Goal: Task Accomplishment & Management: Manage account settings

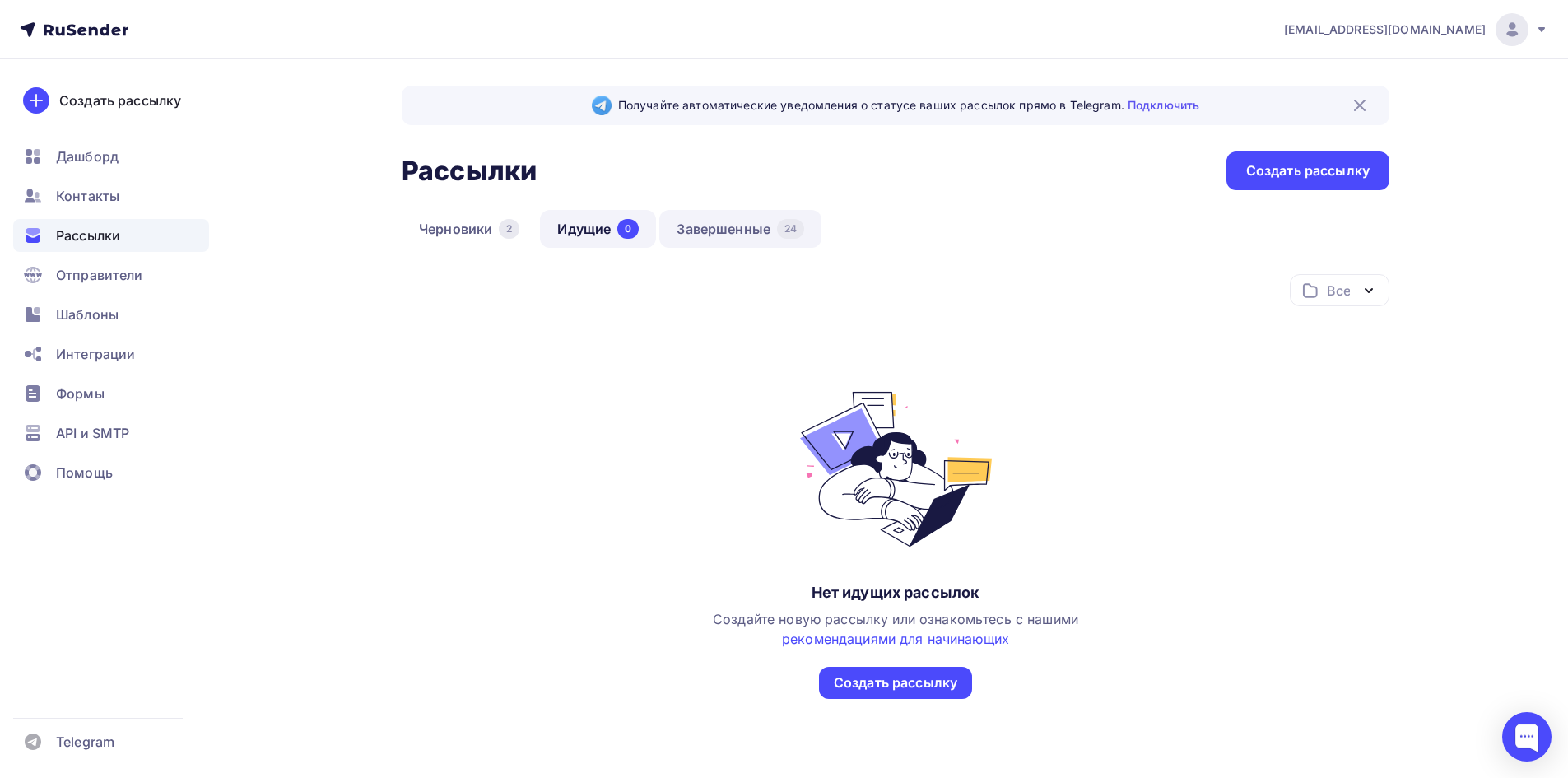
click at [717, 229] on link "Завершенные 24" at bounding box center [740, 228] width 162 height 37
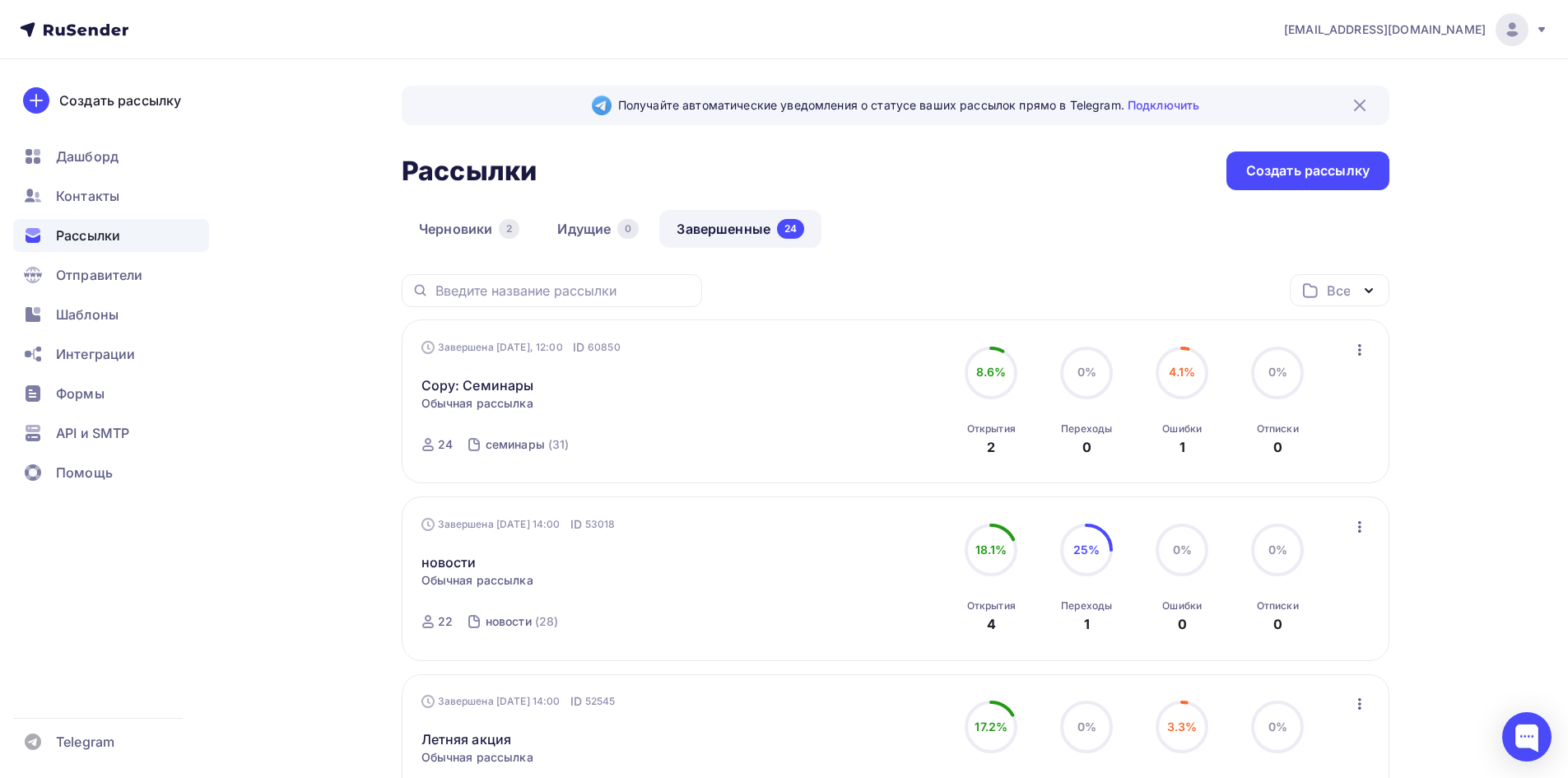
click at [1176, 369] on span "4.1%" at bounding box center [1182, 372] width 27 height 14
click at [1186, 446] on div "Ошибки 1" at bounding box center [1181, 434] width 39 height 44
click at [433, 444] on icon at bounding box center [428, 445] width 13 height 13
click at [439, 444] on div "24" at bounding box center [446, 445] width 15 height 17
click at [1356, 348] on icon "button" at bounding box center [1360, 350] width 20 height 20
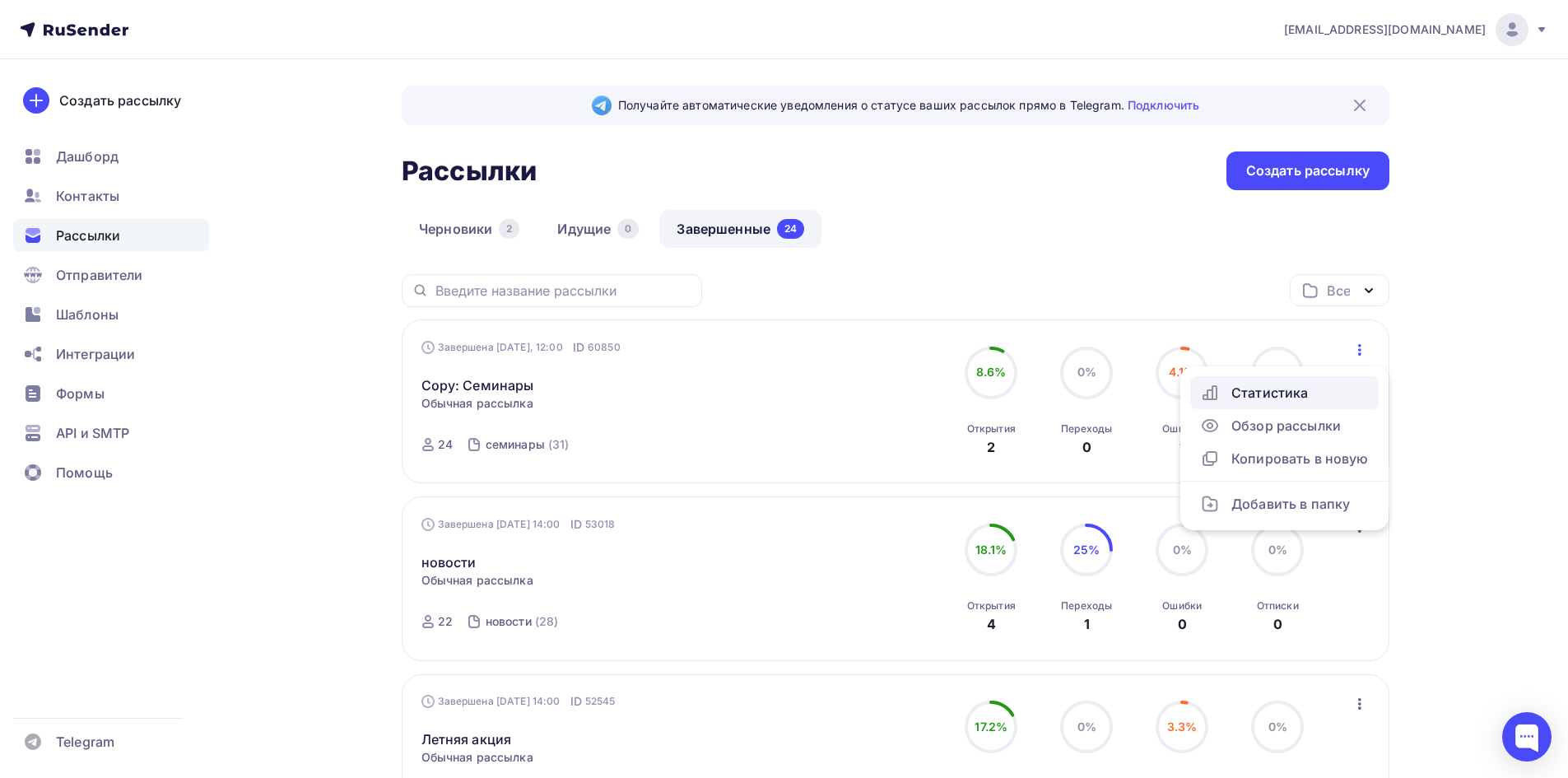
click at [1306, 387] on div "Статистика" at bounding box center [1284, 392] width 169 height 20
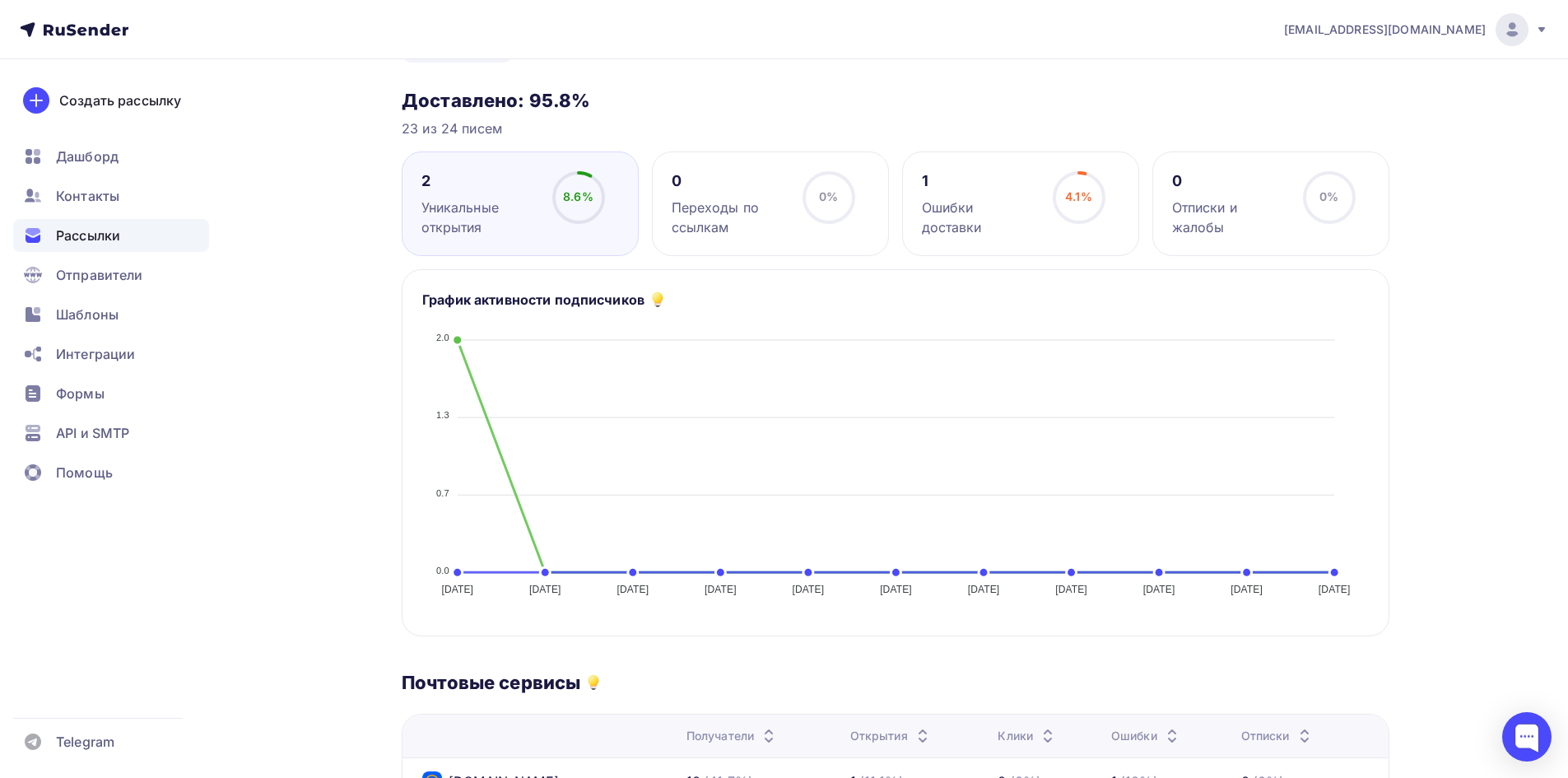
scroll to position [142, 0]
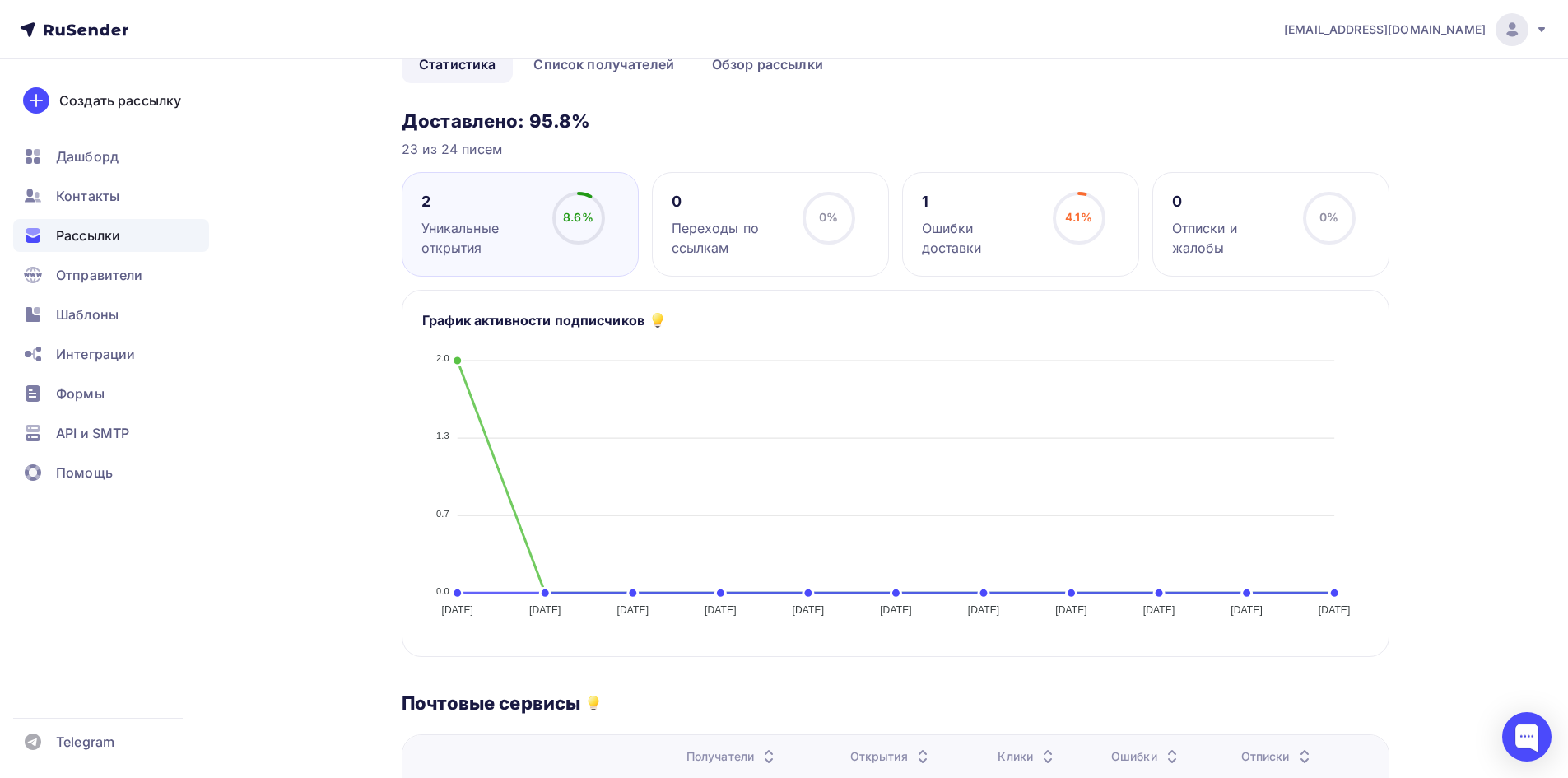
click at [1026, 245] on div "1 Ошибки доставки 4.1% 4.1%" at bounding box center [1021, 223] width 237 height 104
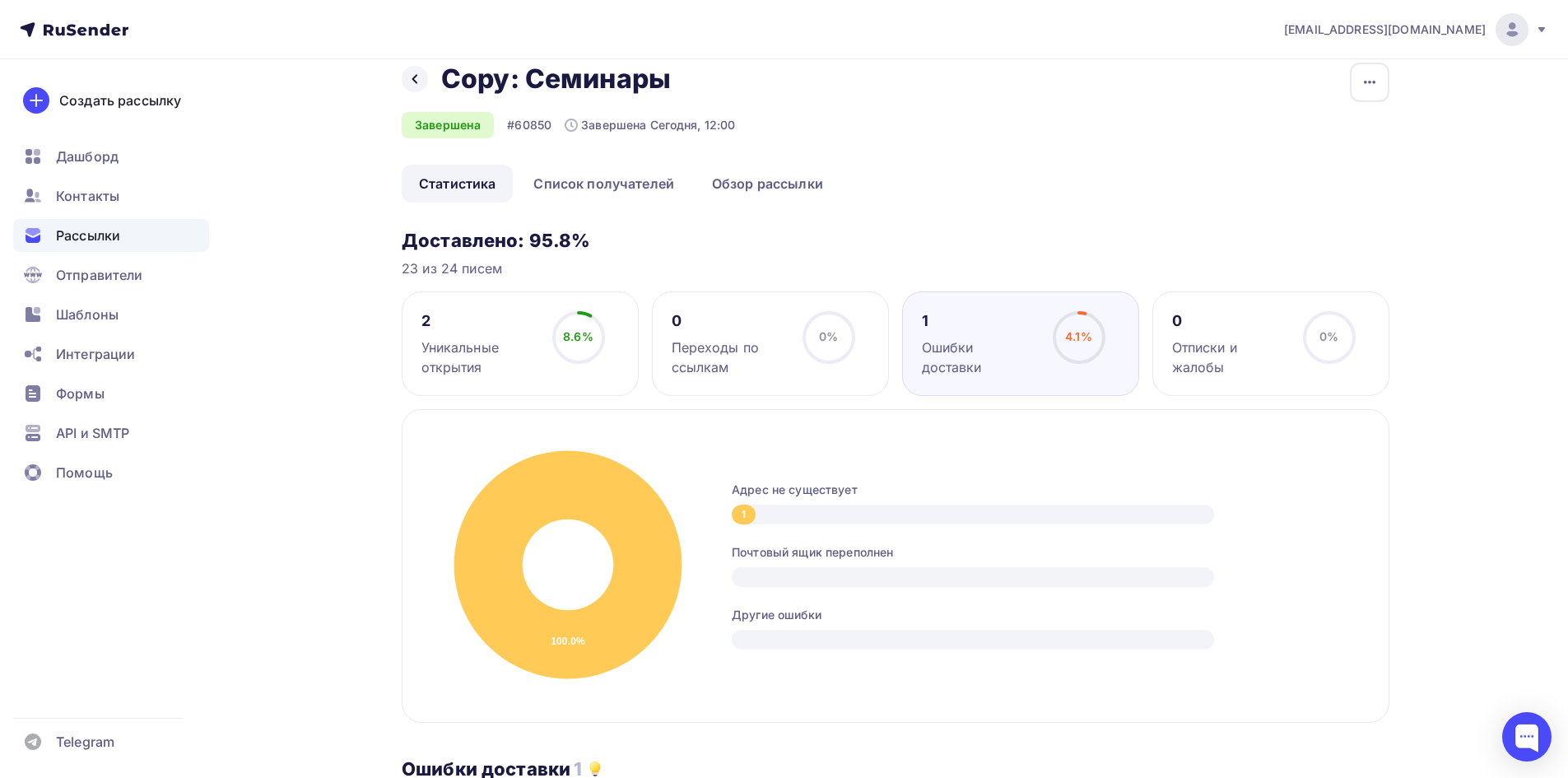
scroll to position [0, 0]
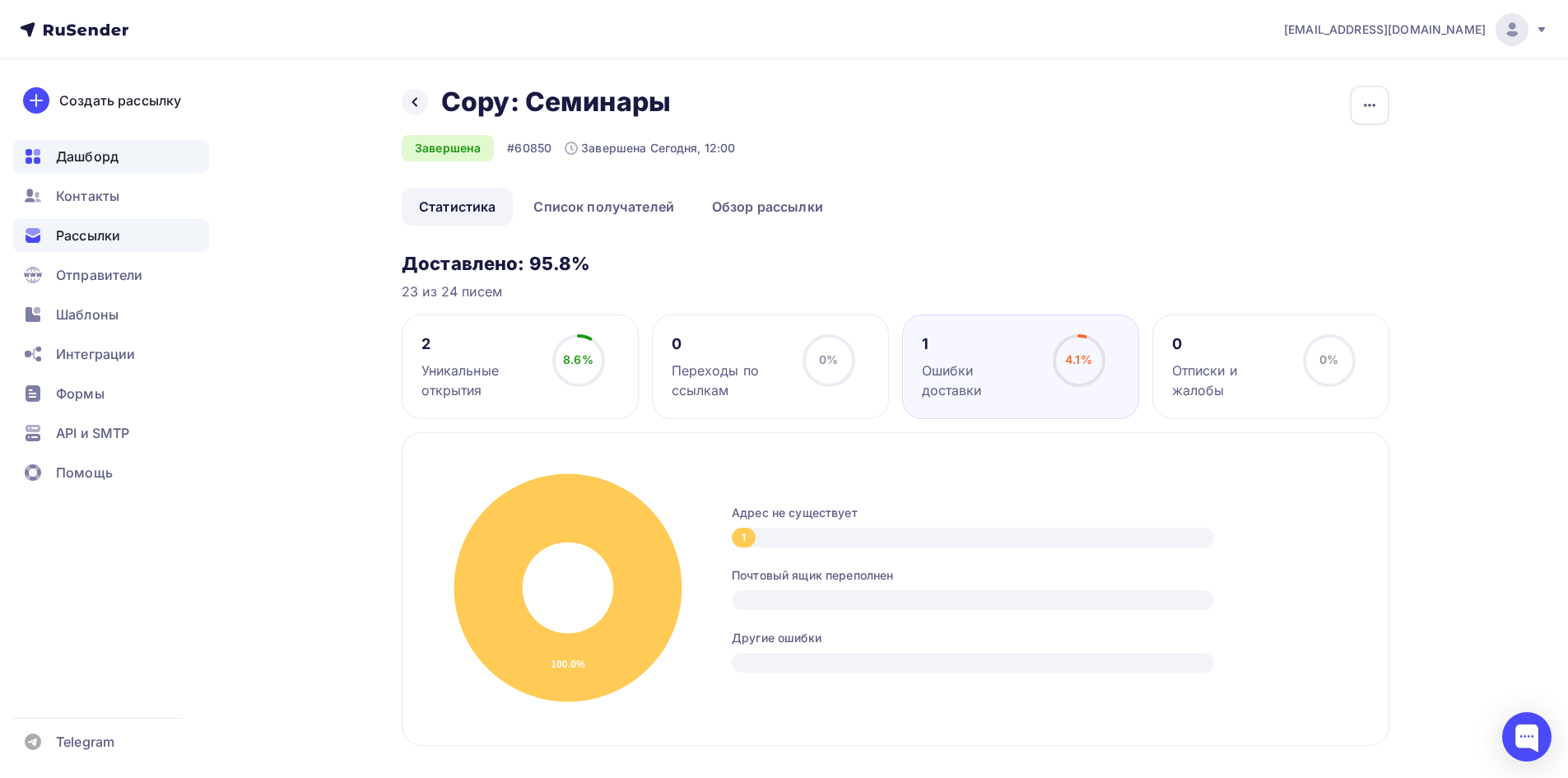
click at [77, 160] on span "Дашборд" at bounding box center [87, 157] width 62 height 20
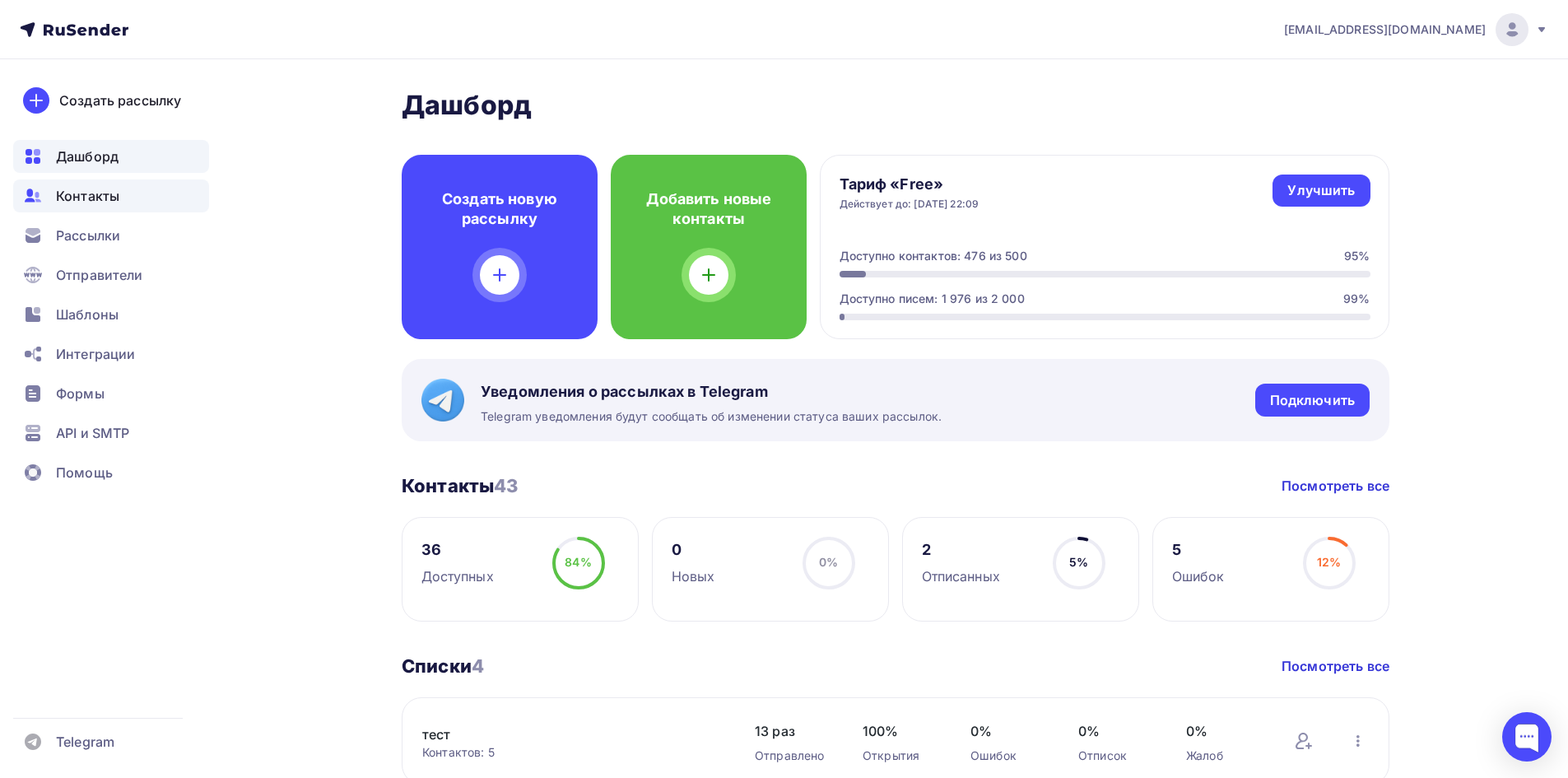
click at [82, 198] on span "Контакты" at bounding box center [87, 196] width 63 height 20
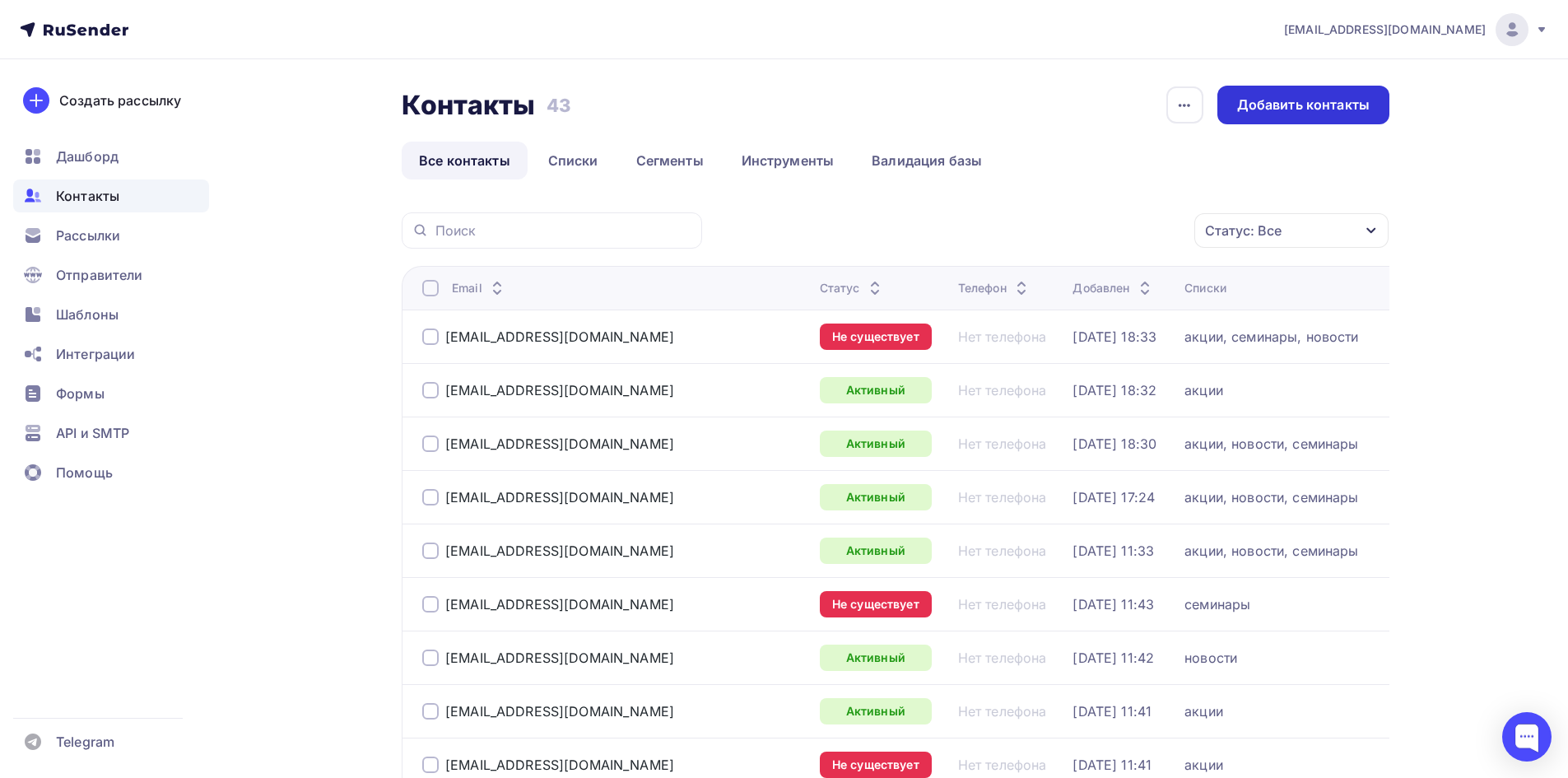
click at [1341, 93] on div "Добавить контакты" at bounding box center [1303, 105] width 172 height 38
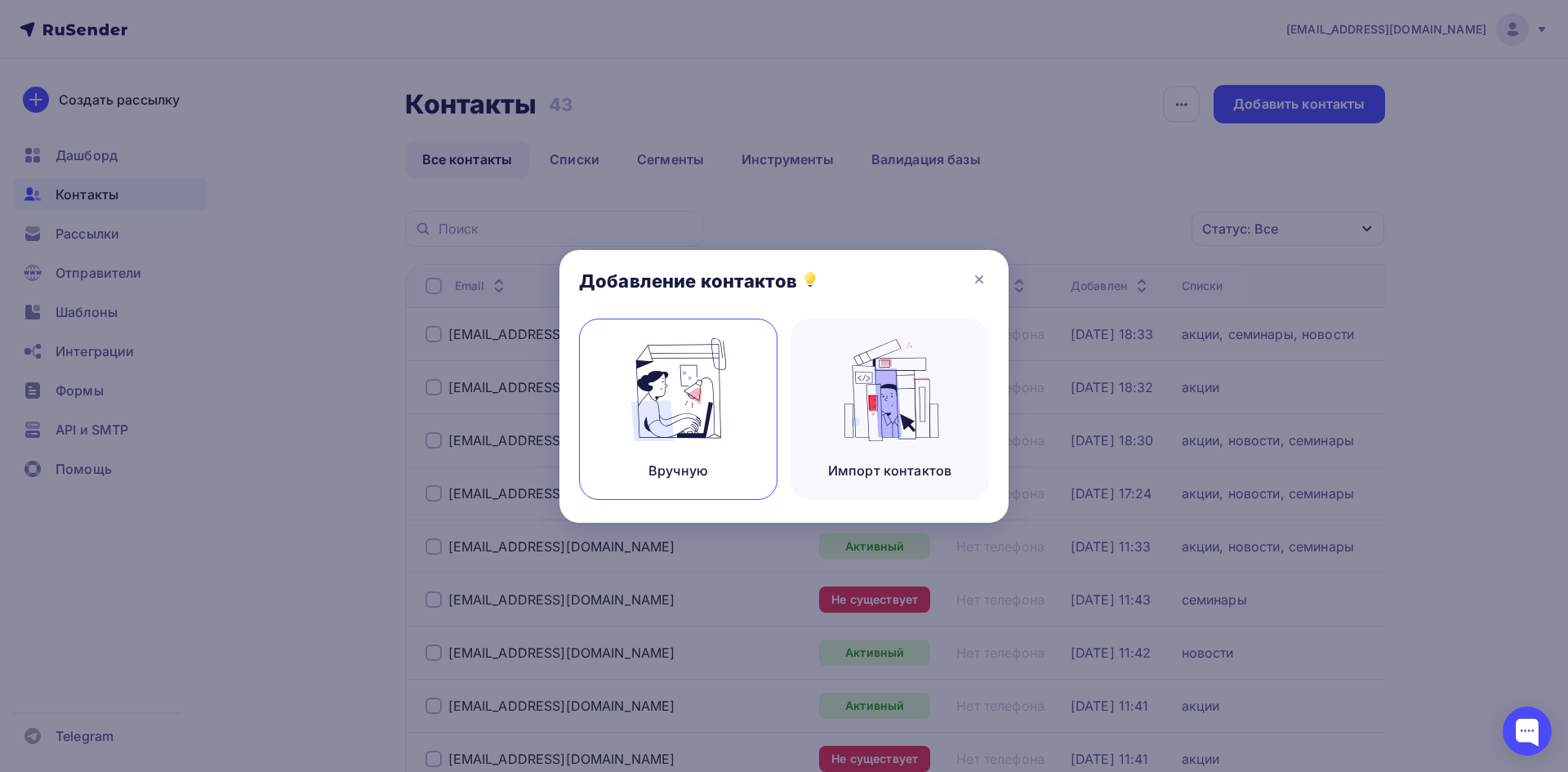
click at [693, 402] on img at bounding box center [679, 389] width 109 height 102
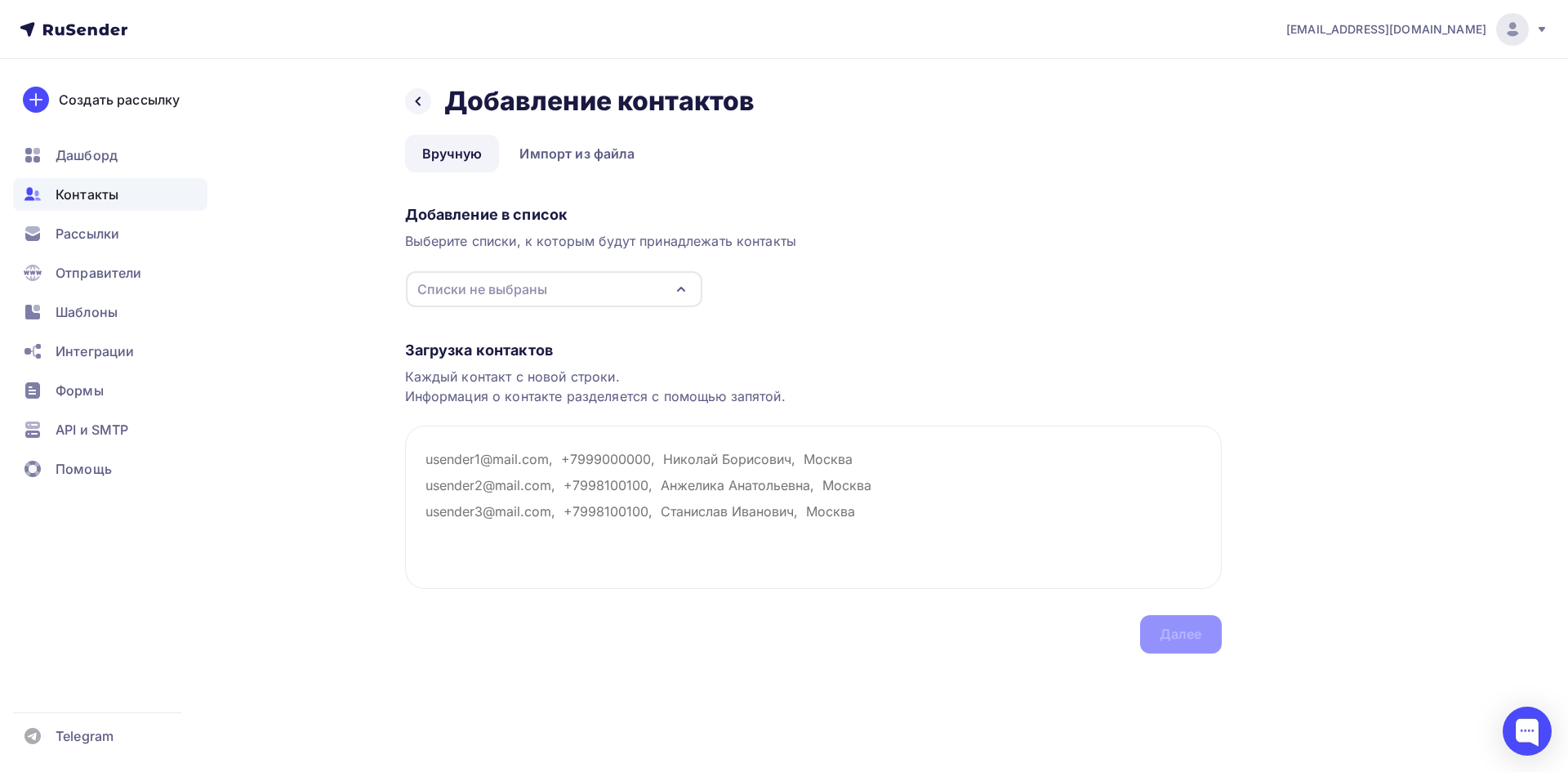
click at [654, 294] on div "Списки не выбраны" at bounding box center [554, 288] width 297 height 36
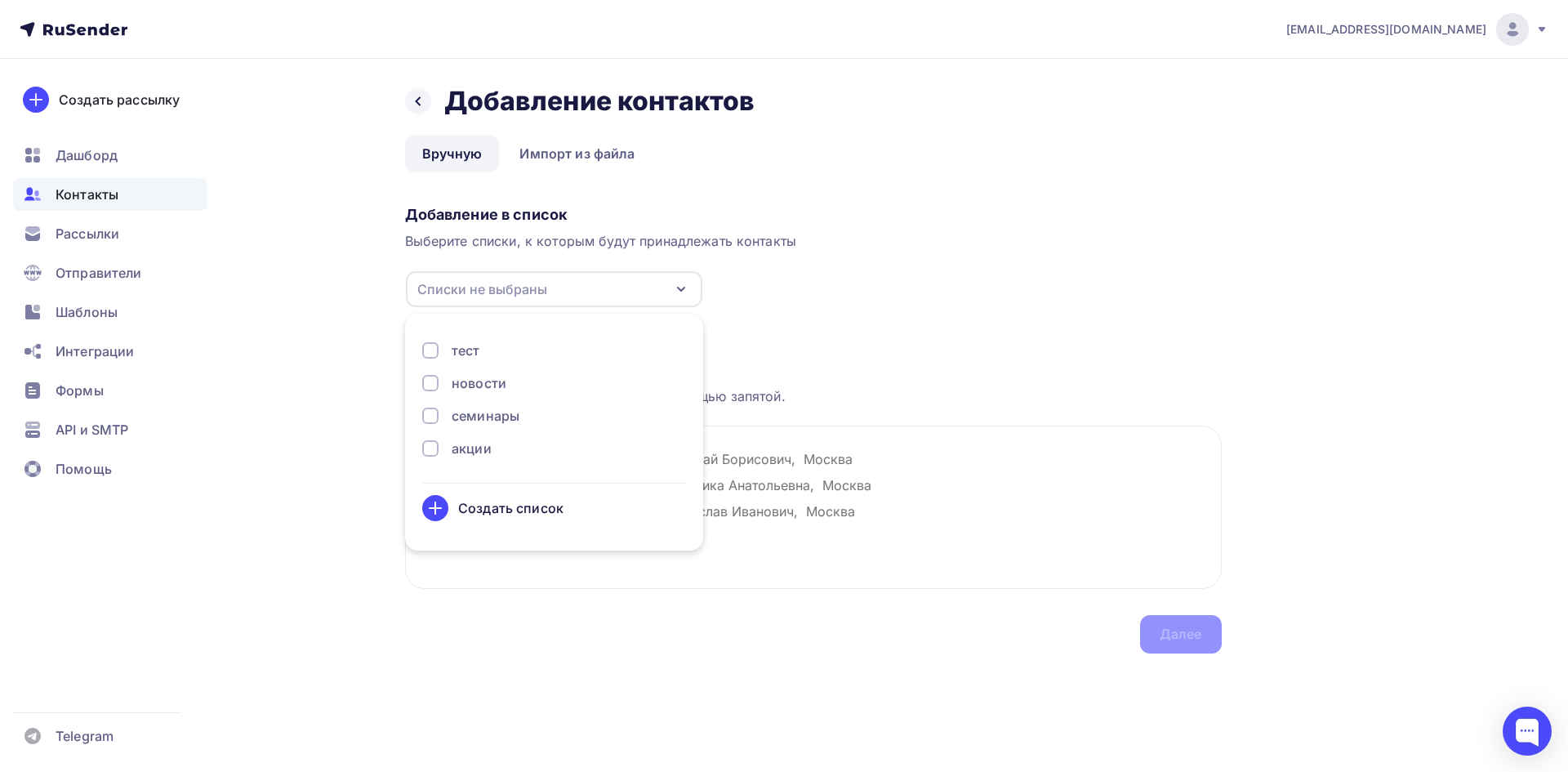
click at [426, 378] on div at bounding box center [431, 383] width 17 height 17
drag, startPoint x: 429, startPoint y: 406, endPoint x: 433, endPoint y: 431, distance: 25.3
click at [429, 407] on div "семинары" at bounding box center [554, 416] width 264 height 20
click at [438, 445] on div at bounding box center [431, 448] width 17 height 17
click at [878, 350] on div "Загрузка контактов" at bounding box center [813, 350] width 817 height 20
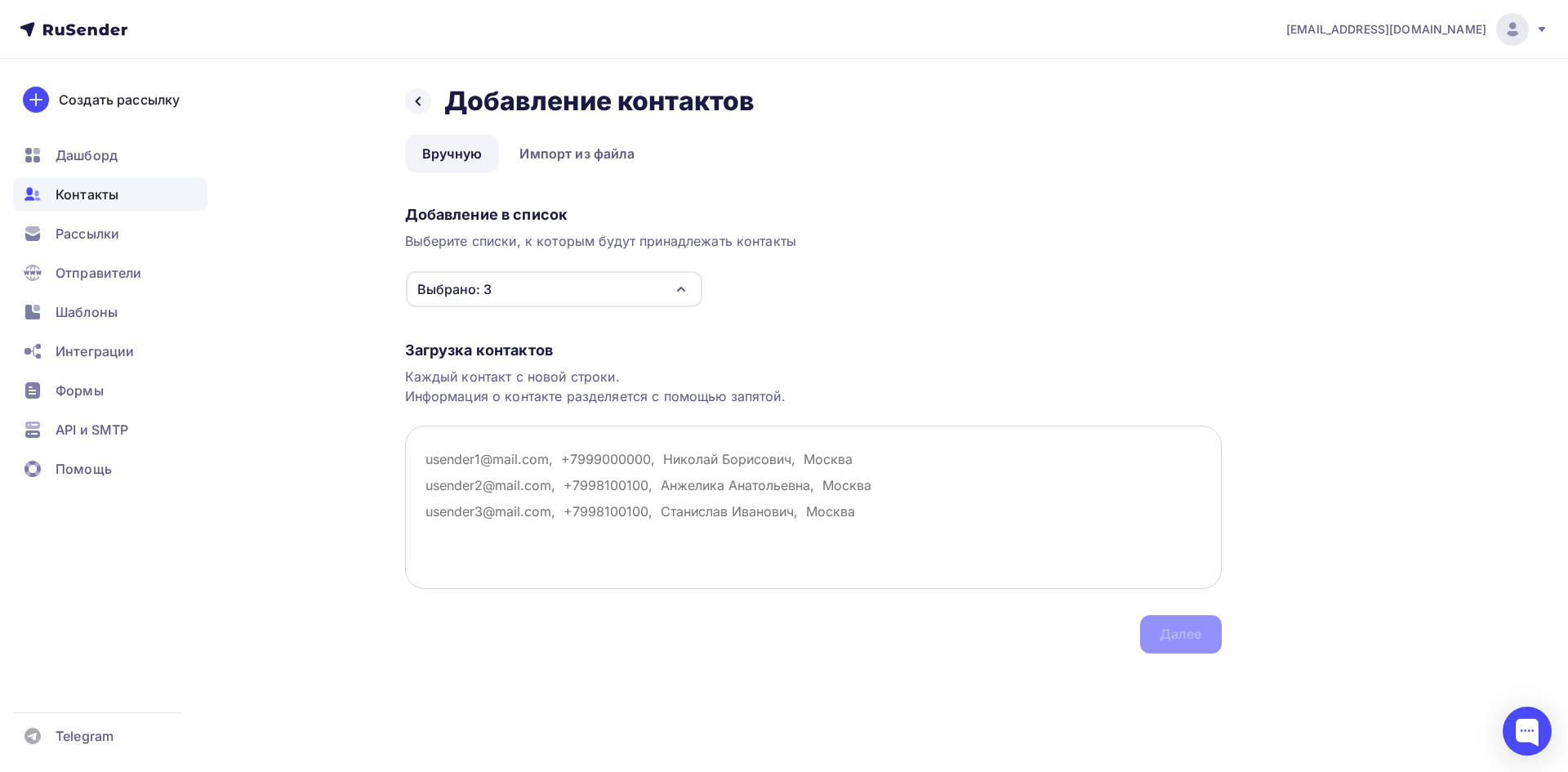
click at [503, 455] on textarea at bounding box center [813, 508] width 817 height 164
paste textarea "[EMAIL_ADDRESS][DOMAIN_NAME]"
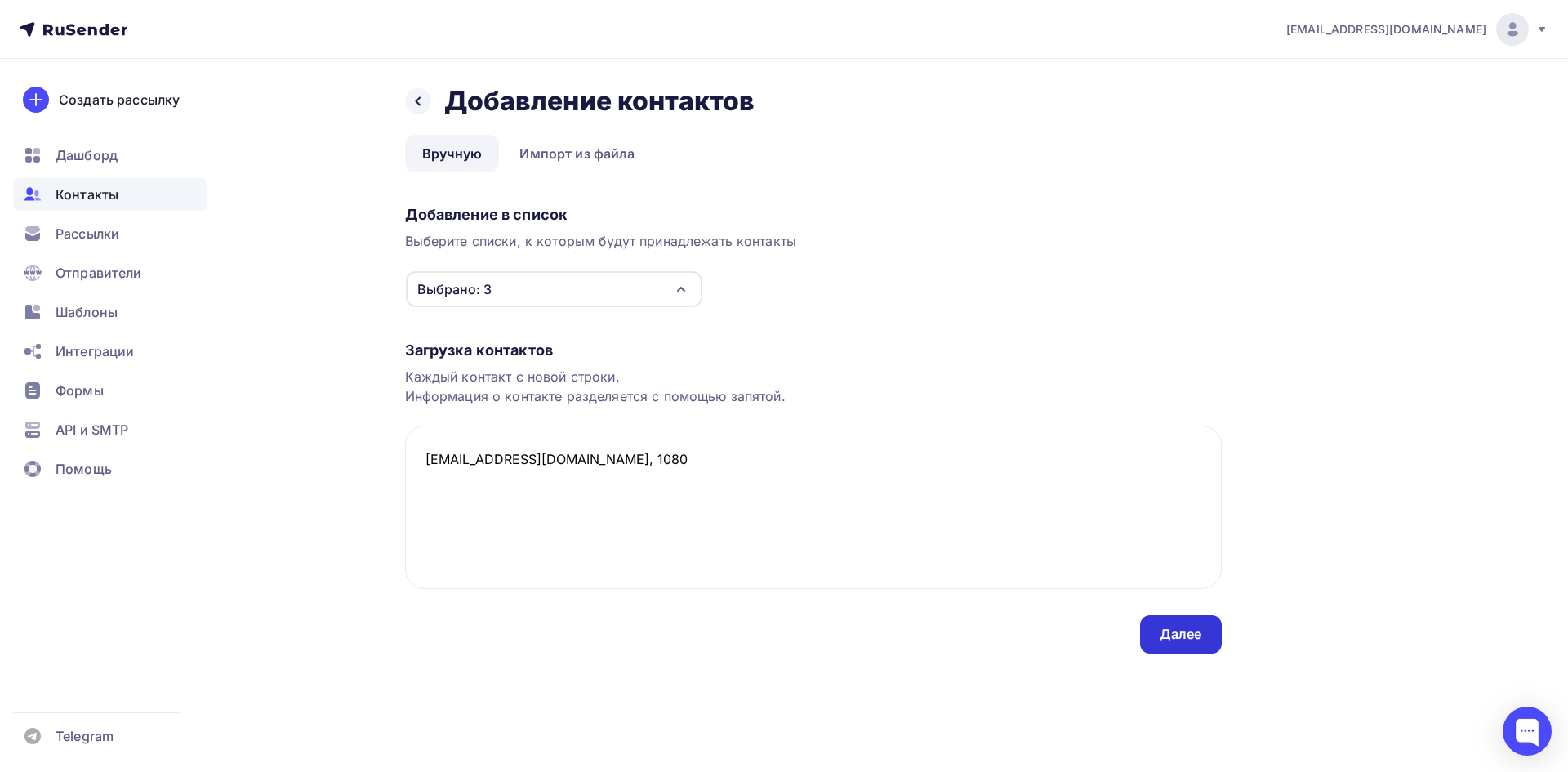
type textarea "[EMAIL_ADDRESS][DOMAIN_NAME], 1080"
click at [1161, 636] on div "Далее" at bounding box center [1180, 634] width 42 height 19
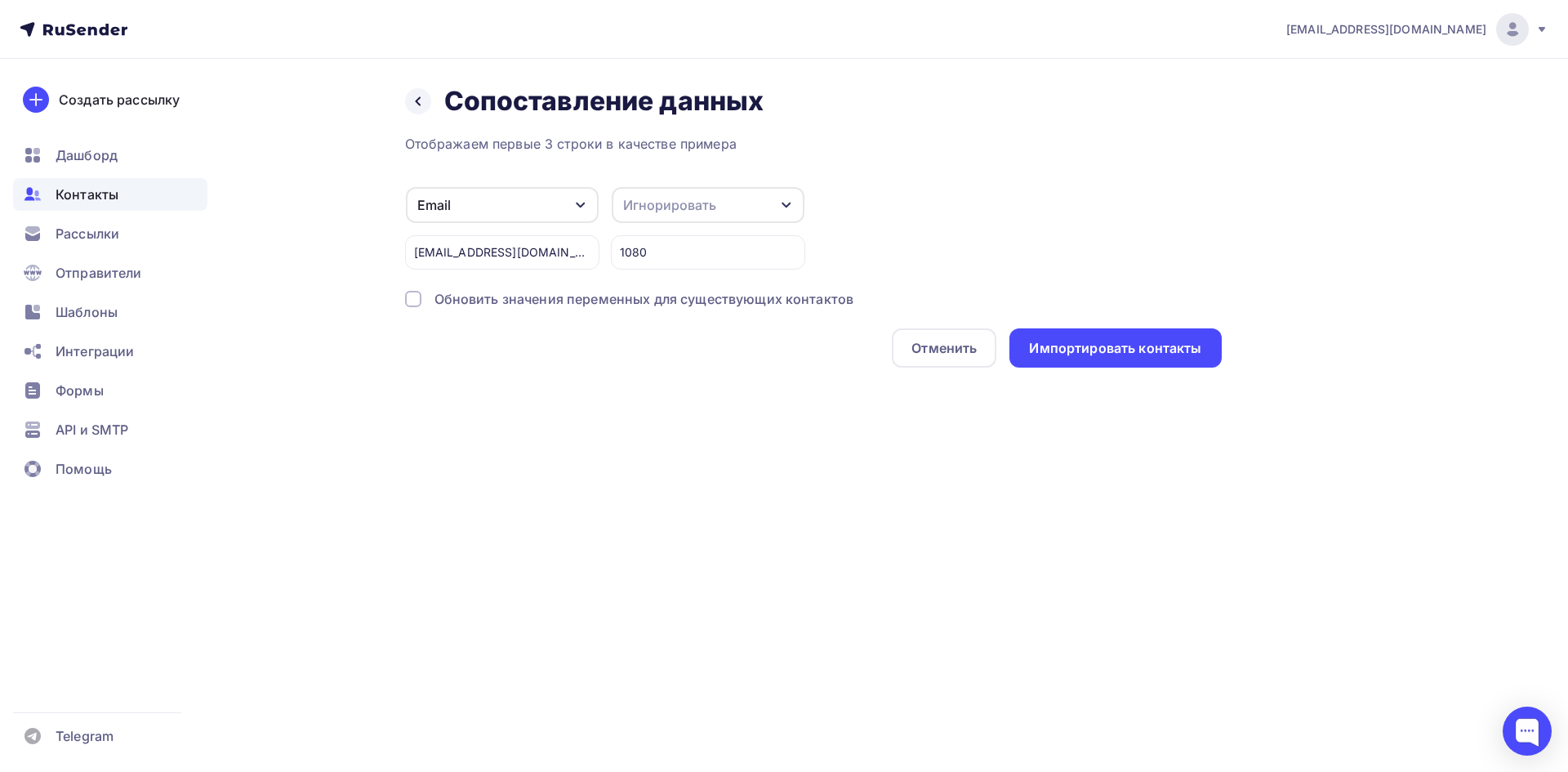
click at [723, 197] on div "Игнорировать" at bounding box center [708, 204] width 193 height 36
drag, startPoint x: 694, startPoint y: 203, endPoint x: 729, endPoint y: 207, distance: 35.2
click at [694, 203] on div "Имя" at bounding box center [678, 198] width 95 height 20
click at [1079, 347] on div "Импортировать контакты" at bounding box center [1115, 348] width 172 height 19
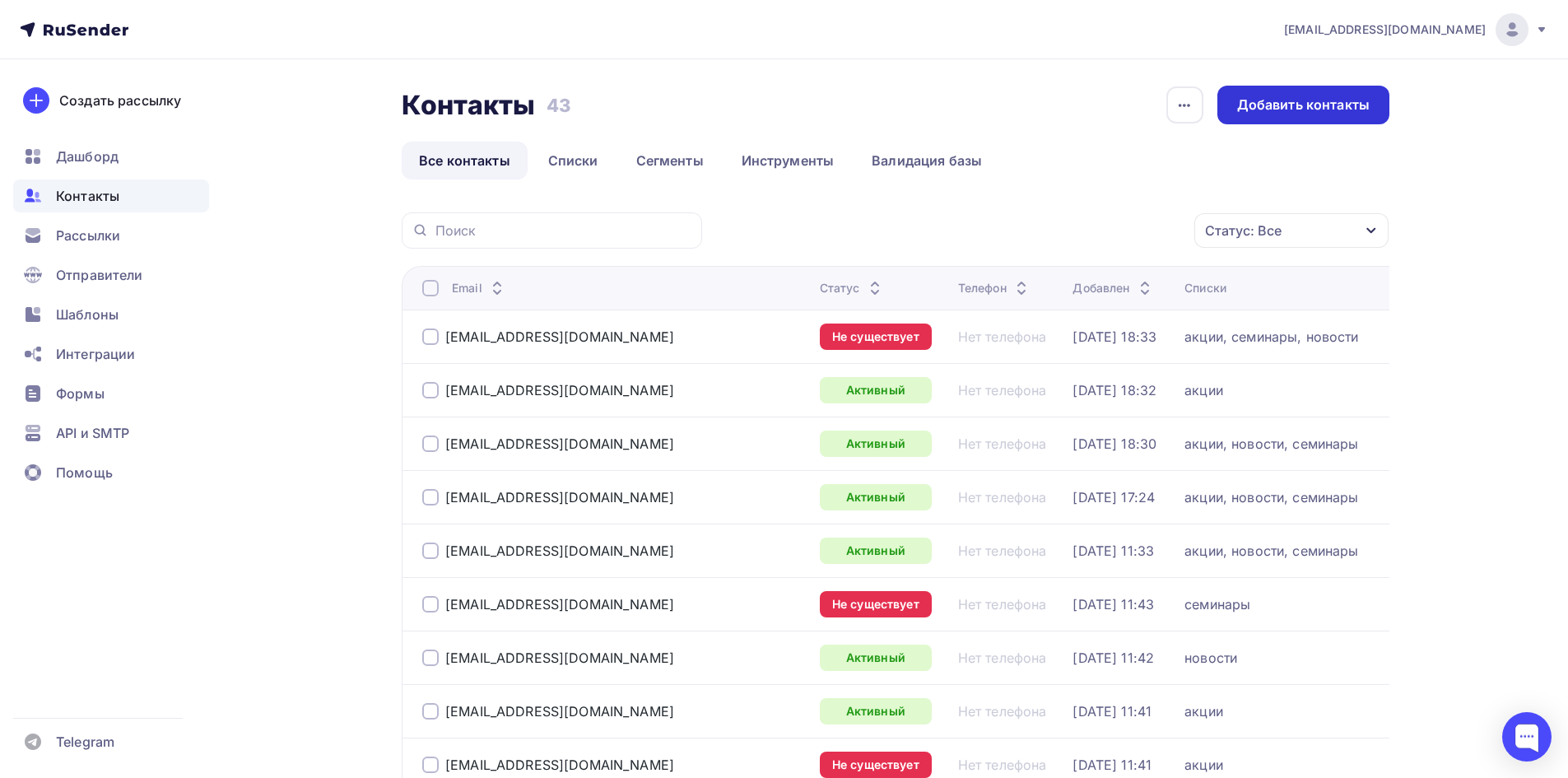
click at [1278, 97] on div "Добавить контакты" at bounding box center [1303, 105] width 132 height 19
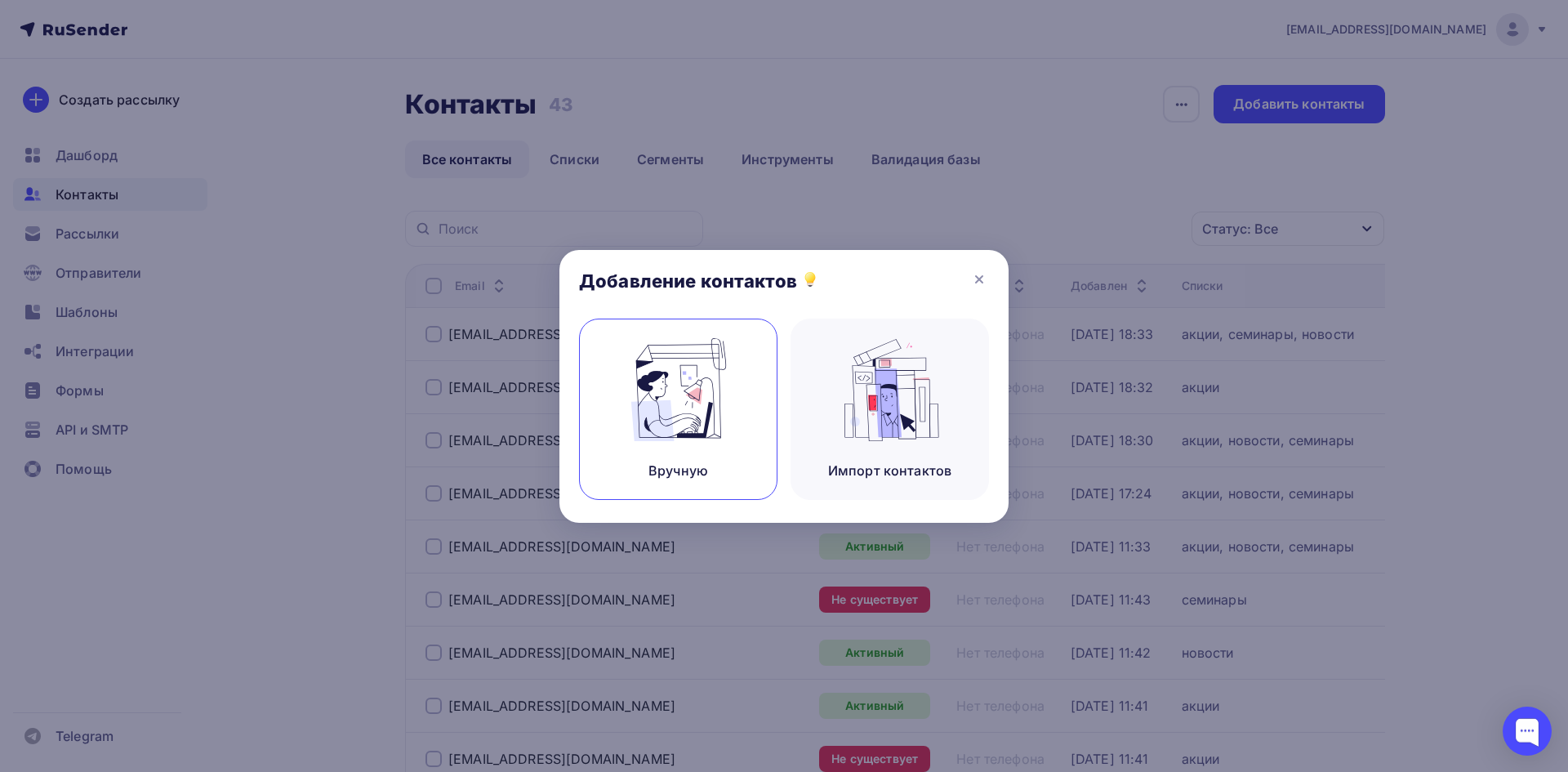
click at [643, 421] on img at bounding box center [679, 389] width 109 height 102
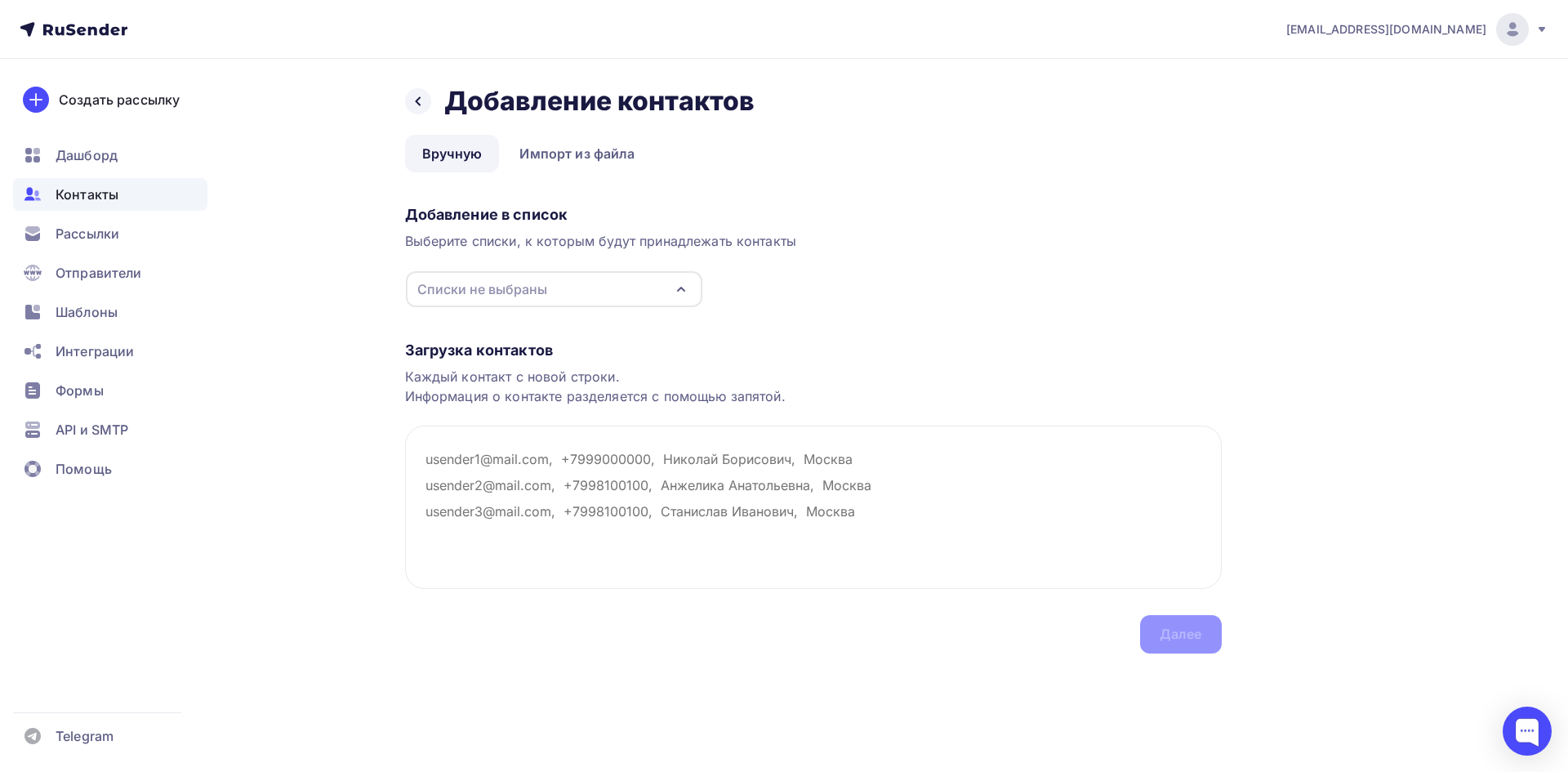
click at [507, 280] on div "Списки не выбраны" at bounding box center [482, 289] width 130 height 20
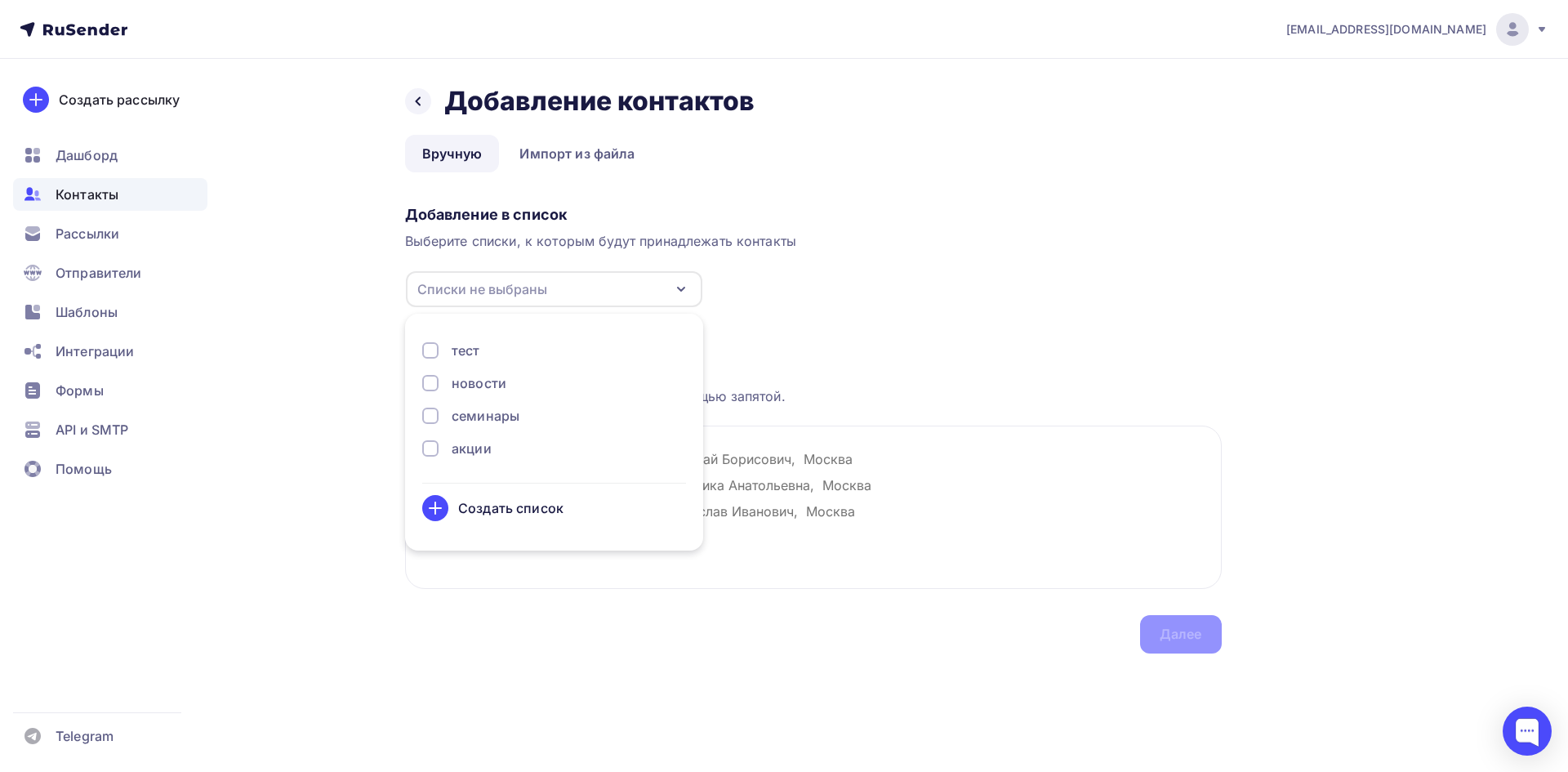
click at [427, 448] on div at bounding box center [431, 448] width 17 height 17
click at [902, 366] on div "Загрузка контактов Каждый контакт с новой строки. Информация о контакте разделя…" at bounding box center [813, 480] width 817 height 345
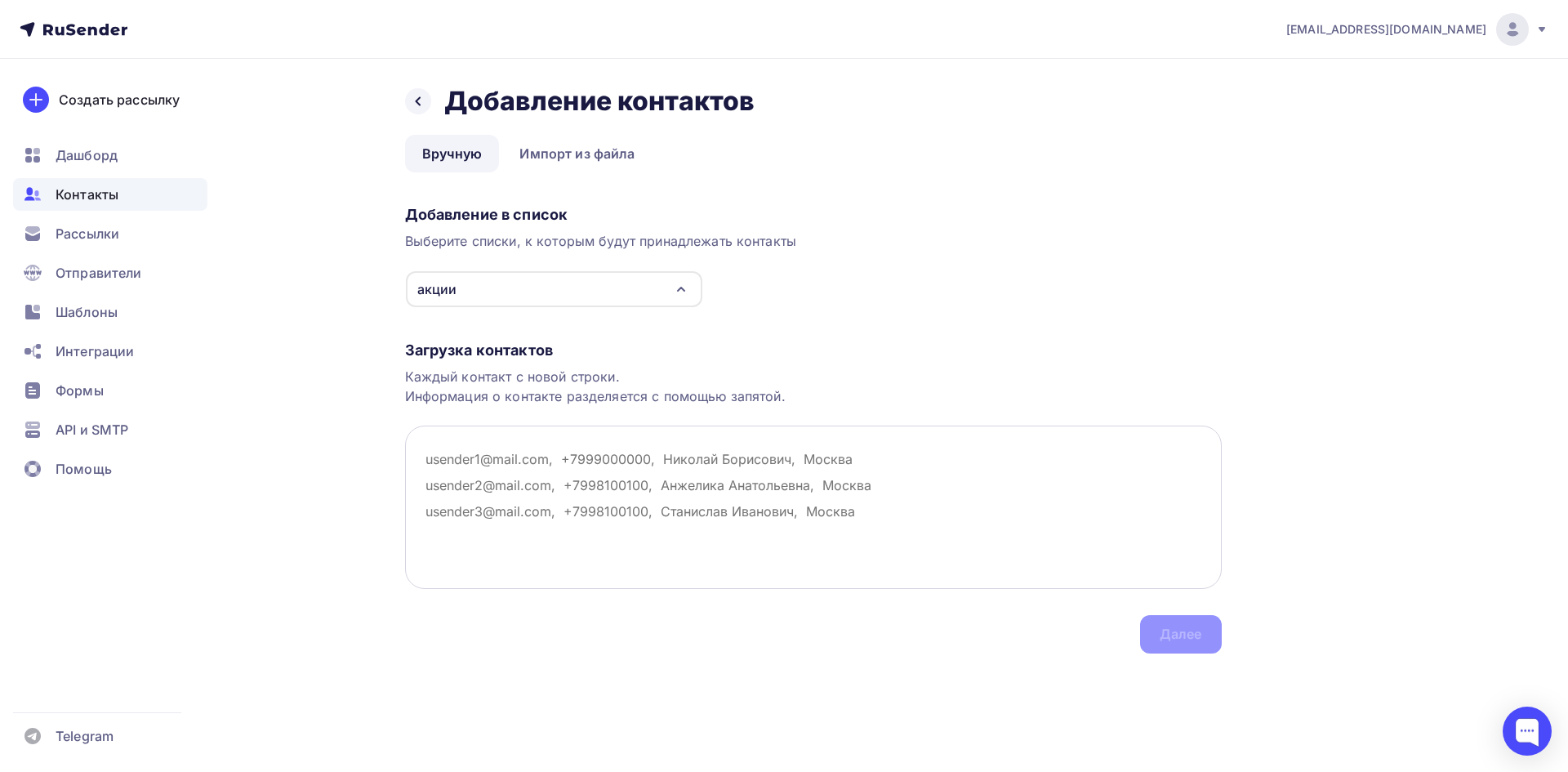
click at [517, 463] on textarea at bounding box center [813, 508] width 817 height 164
paste textarea "[EMAIL_ADDRESS][DOMAIN_NAME]"
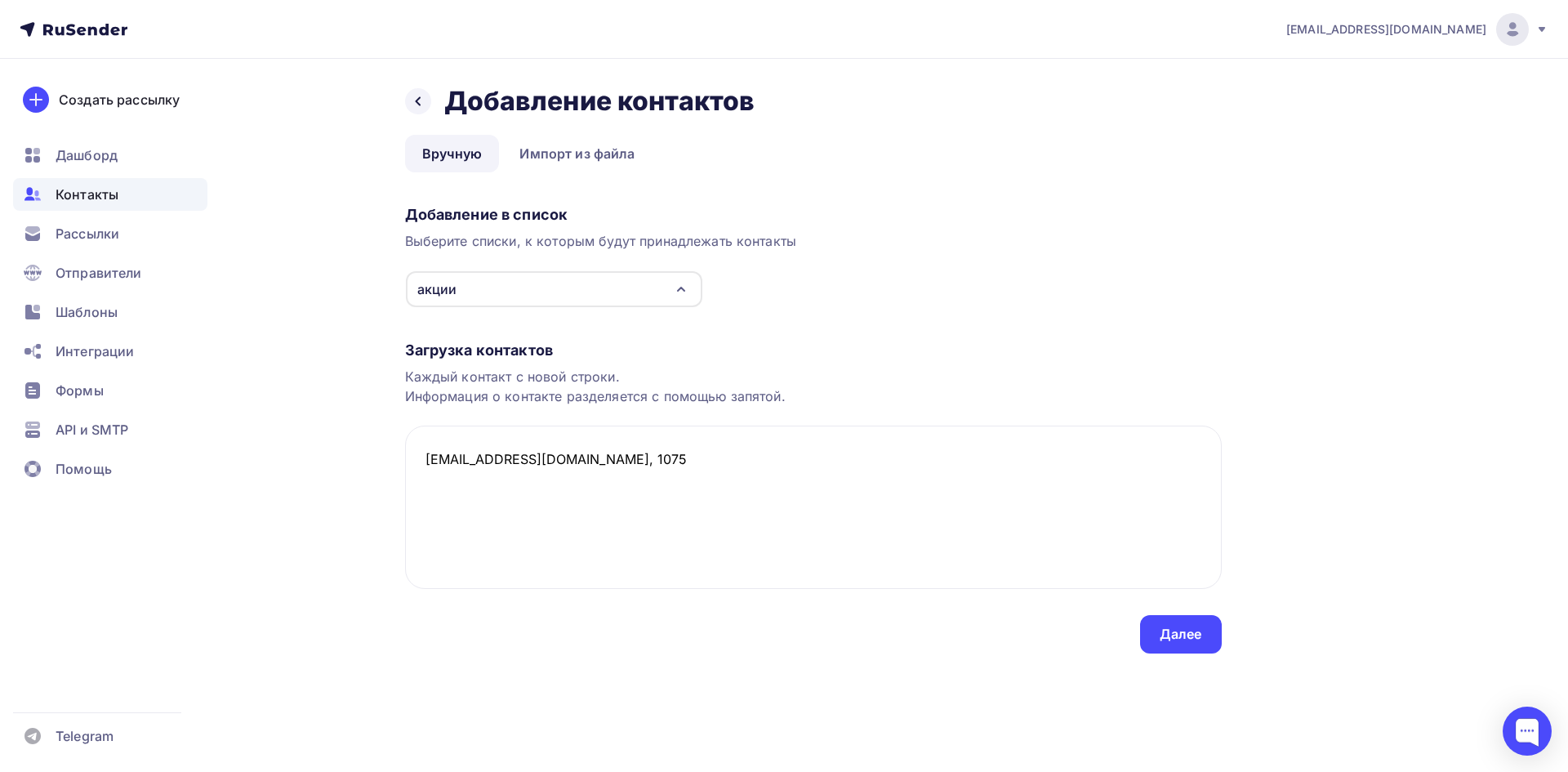
paste textarea "[URL][EMAIL_ADDRESS][DOMAIN_NAME] - [EMAIL_ADDRESS][DOMAIN_NAME]"
click at [616, 485] on textarea "[EMAIL_ADDRESS][DOMAIN_NAME], 1075 [EMAIL_ADDRESS][DOMAIN_NAME]" at bounding box center [813, 508] width 817 height 164
type textarea "[EMAIL_ADDRESS][DOMAIN_NAME], 1075 [EMAIL_ADDRESS][DOMAIN_NAME], 10хх"
click at [1177, 643] on div "Далее" at bounding box center [1180, 634] width 82 height 38
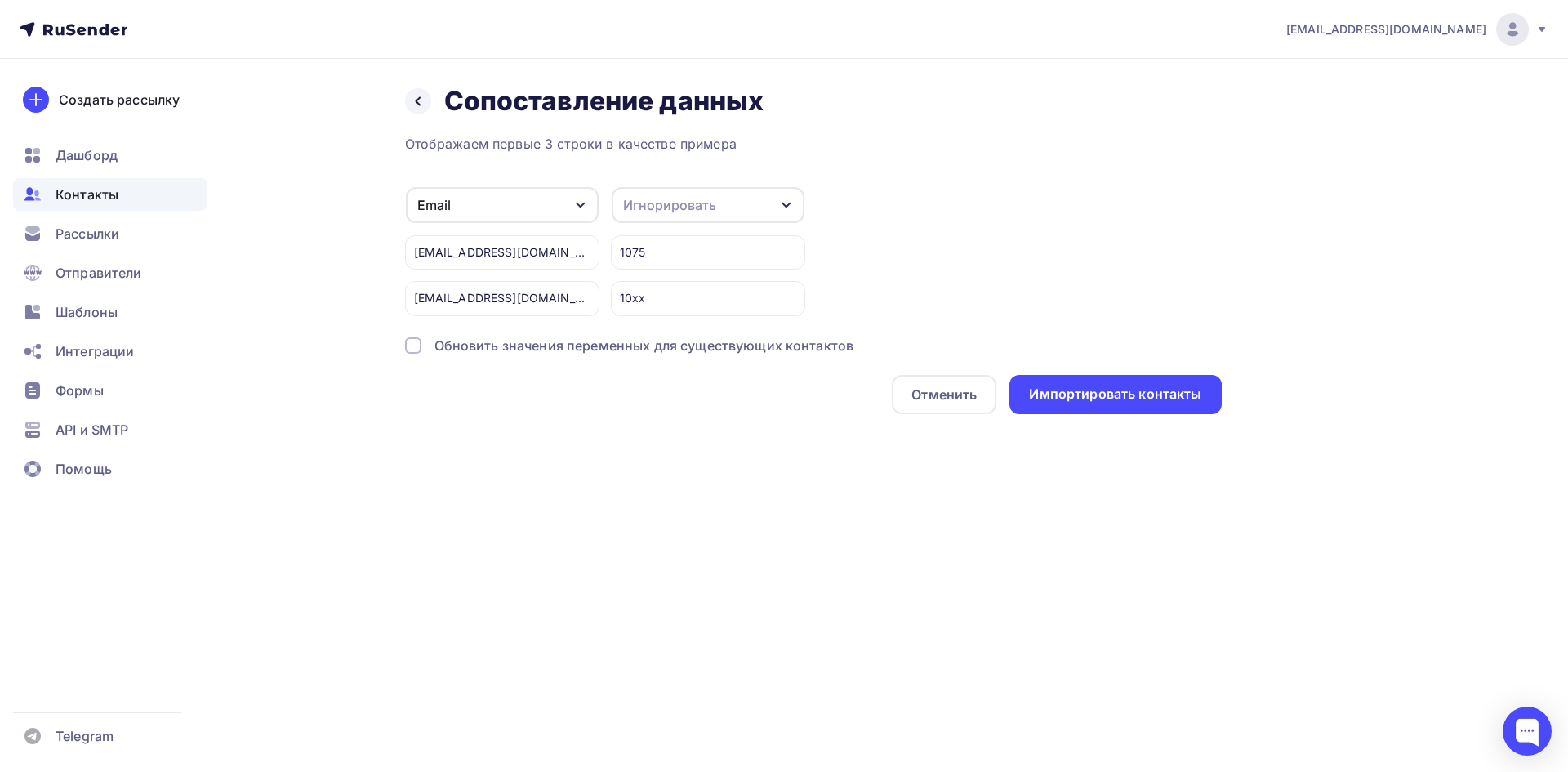
click at [739, 208] on div "Игнорировать" at bounding box center [708, 204] width 193 height 36
click at [686, 257] on link "Имя" at bounding box center [678, 245] width 114 height 33
click at [1095, 398] on div "Импортировать контакты" at bounding box center [1115, 393] width 172 height 19
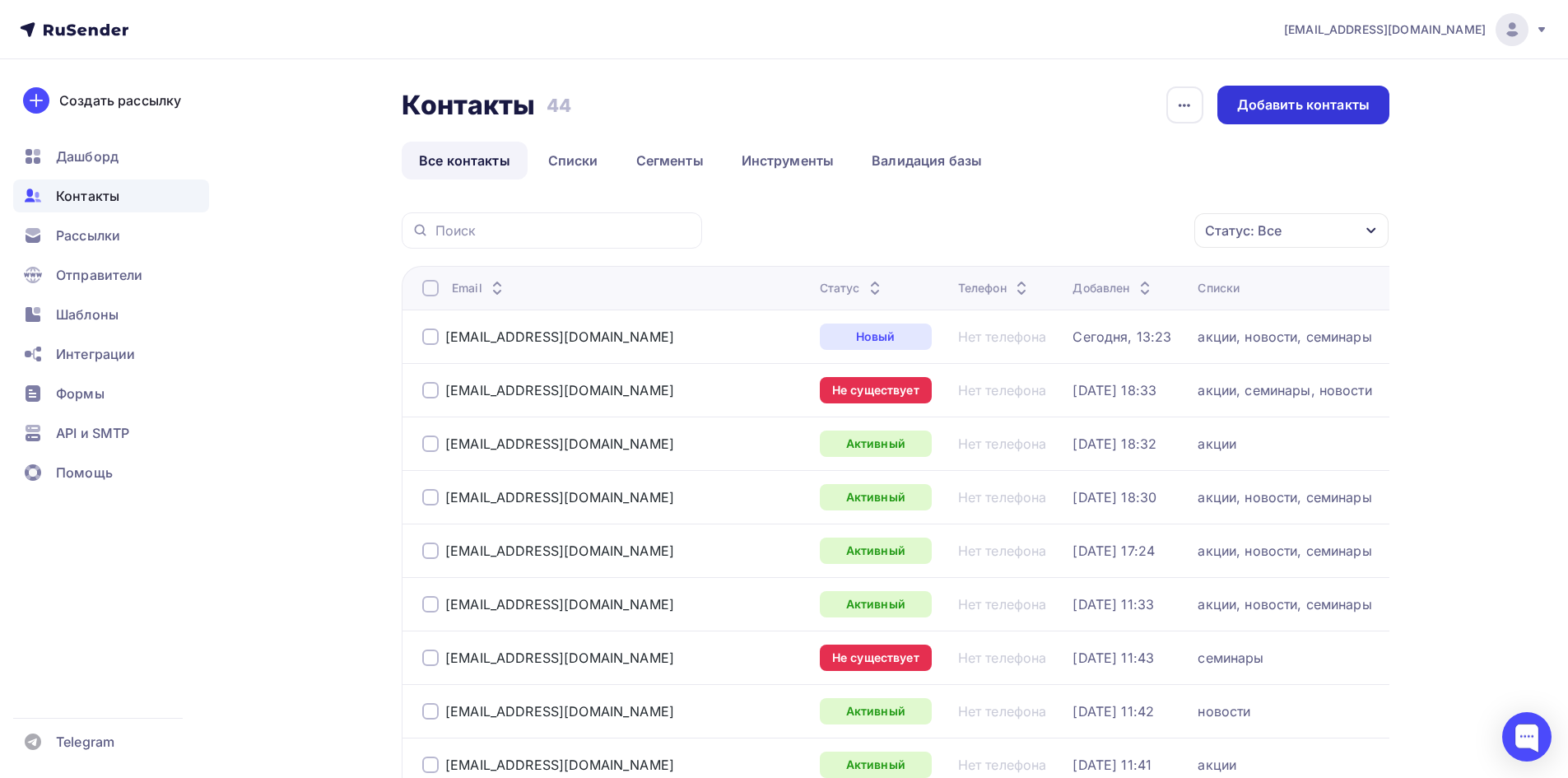
click at [1259, 102] on div "Добавить контакты" at bounding box center [1303, 105] width 132 height 19
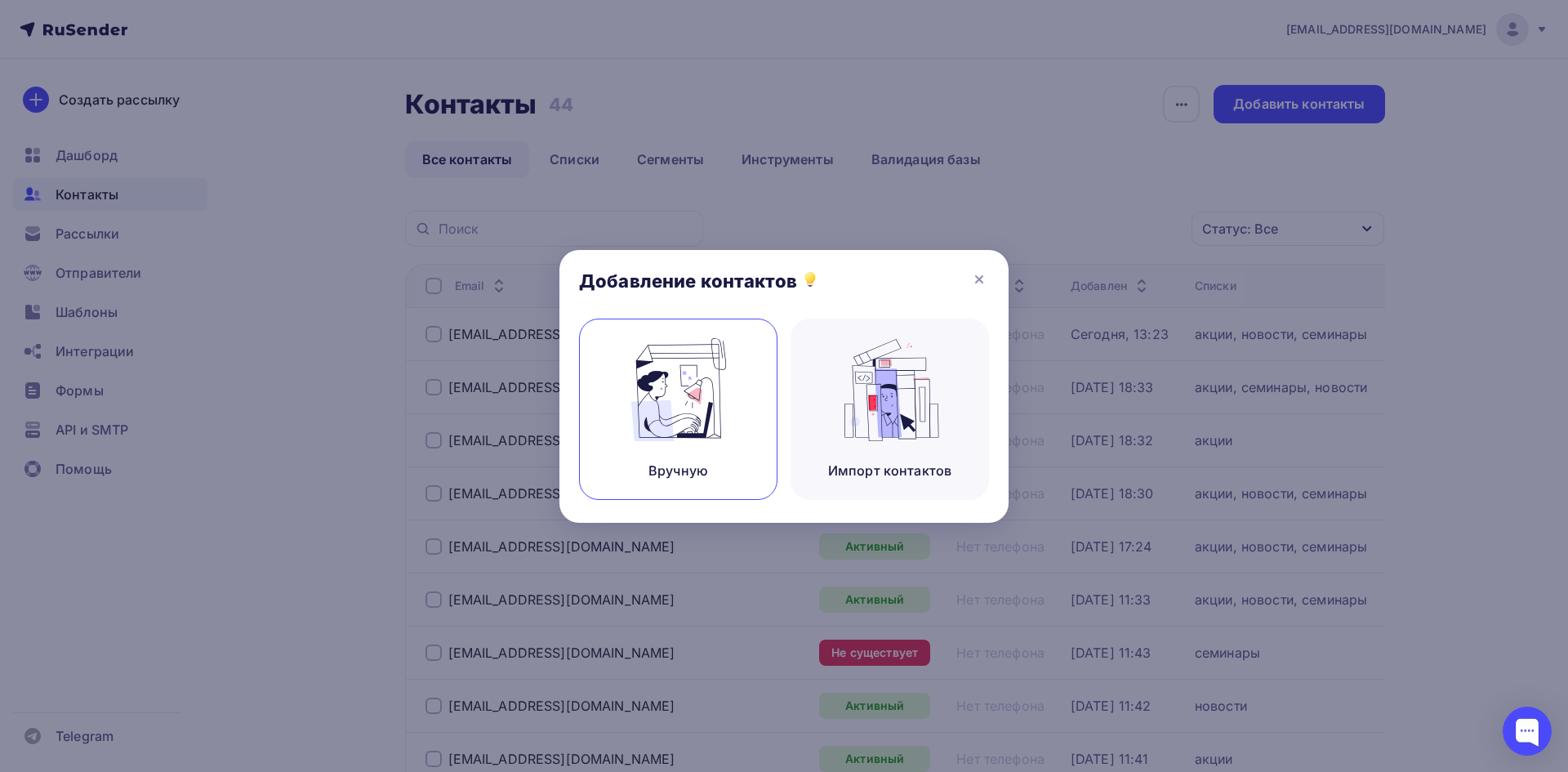
click at [693, 410] on img at bounding box center [679, 389] width 109 height 102
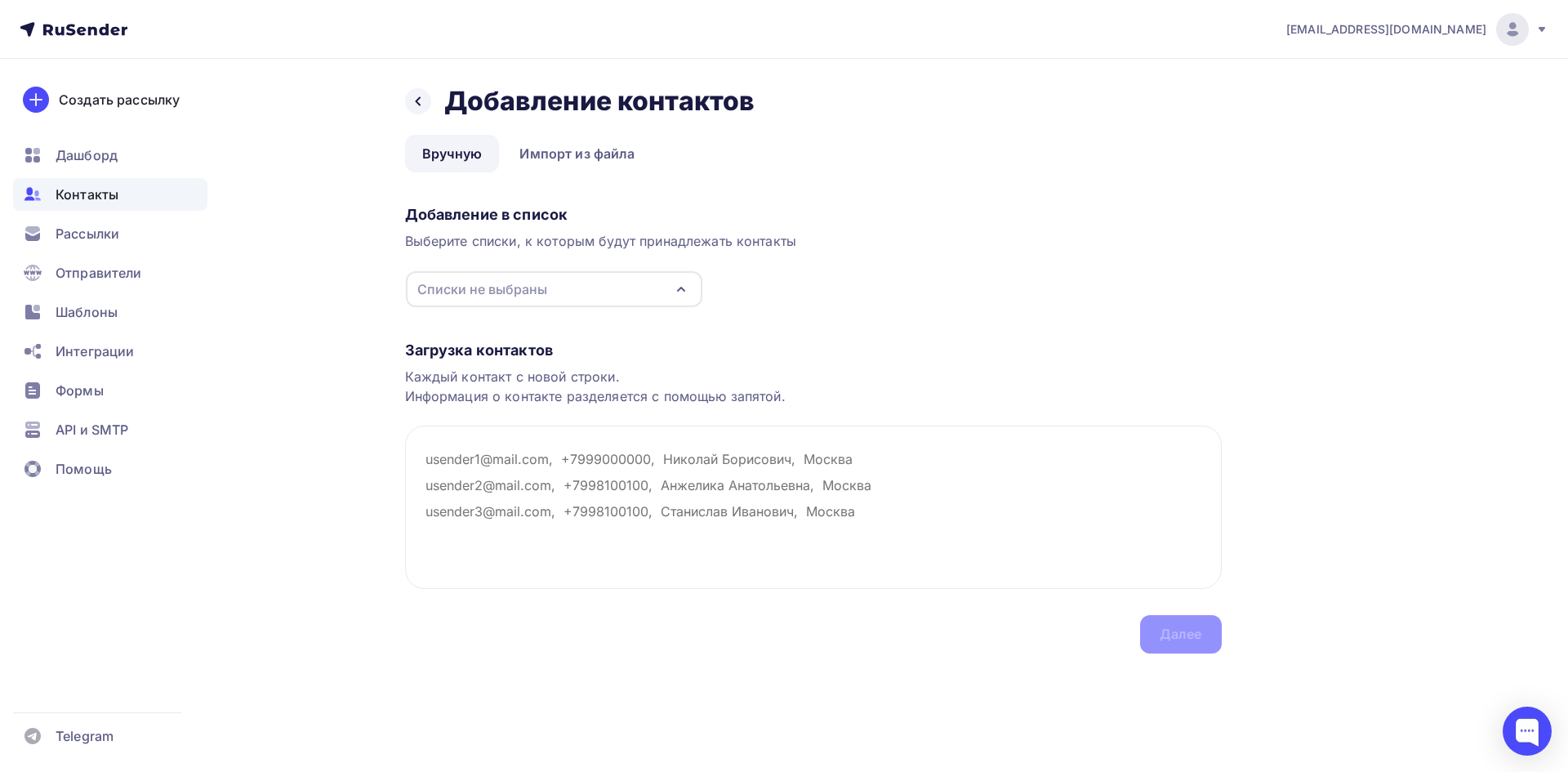
click at [545, 288] on div "Списки не выбраны" at bounding box center [482, 289] width 130 height 20
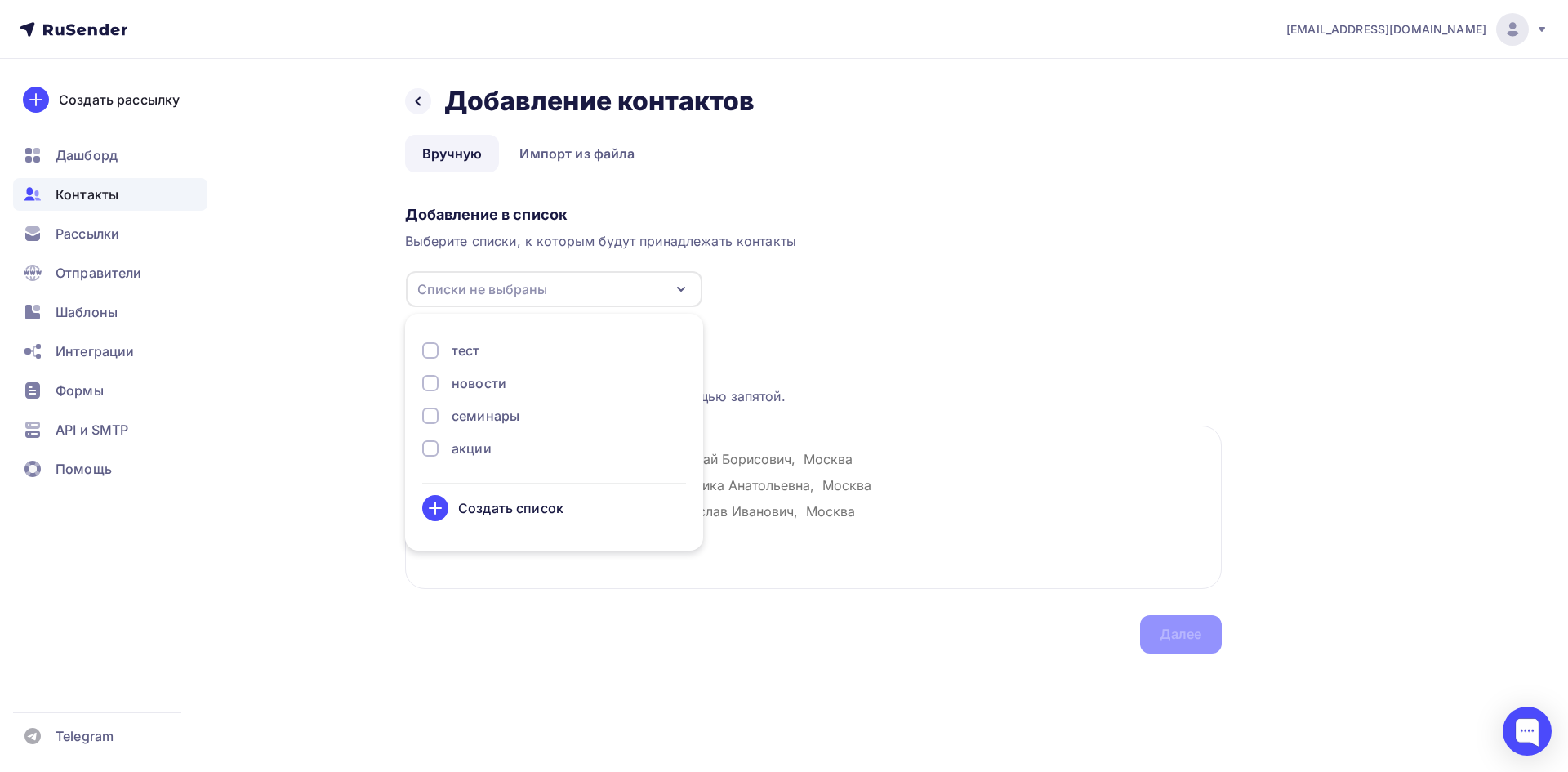
drag, startPoint x: 427, startPoint y: 381, endPoint x: 435, endPoint y: 405, distance: 25.3
click at [427, 382] on div at bounding box center [431, 383] width 17 height 17
click at [435, 411] on div at bounding box center [431, 416] width 17 height 17
click at [431, 447] on div at bounding box center [431, 448] width 17 height 17
click at [1016, 359] on div "Загрузка контактов" at bounding box center [813, 350] width 817 height 20
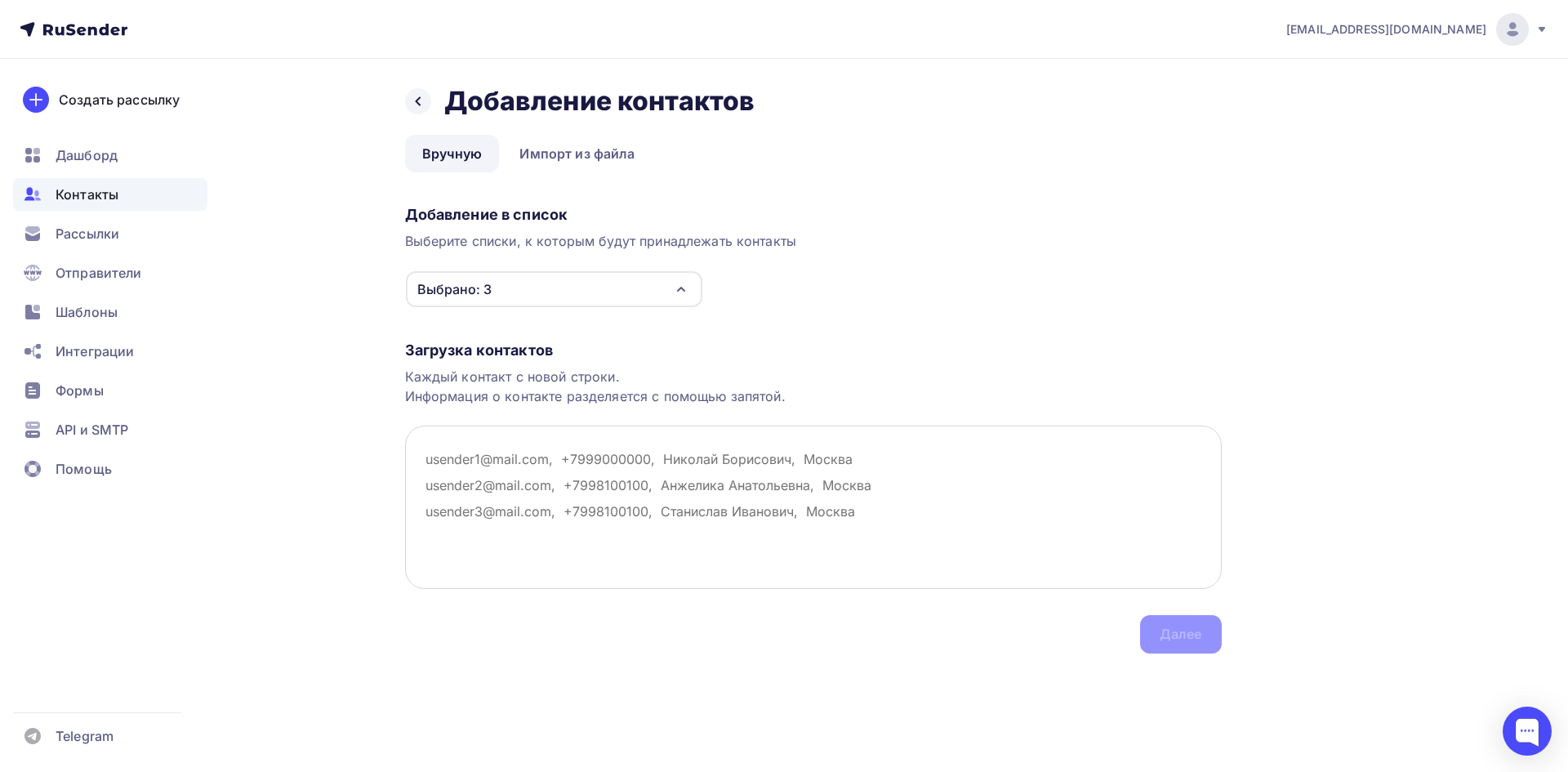
click at [631, 464] on textarea at bounding box center [813, 508] width 817 height 164
paste textarea "[DOMAIN_NAME]"
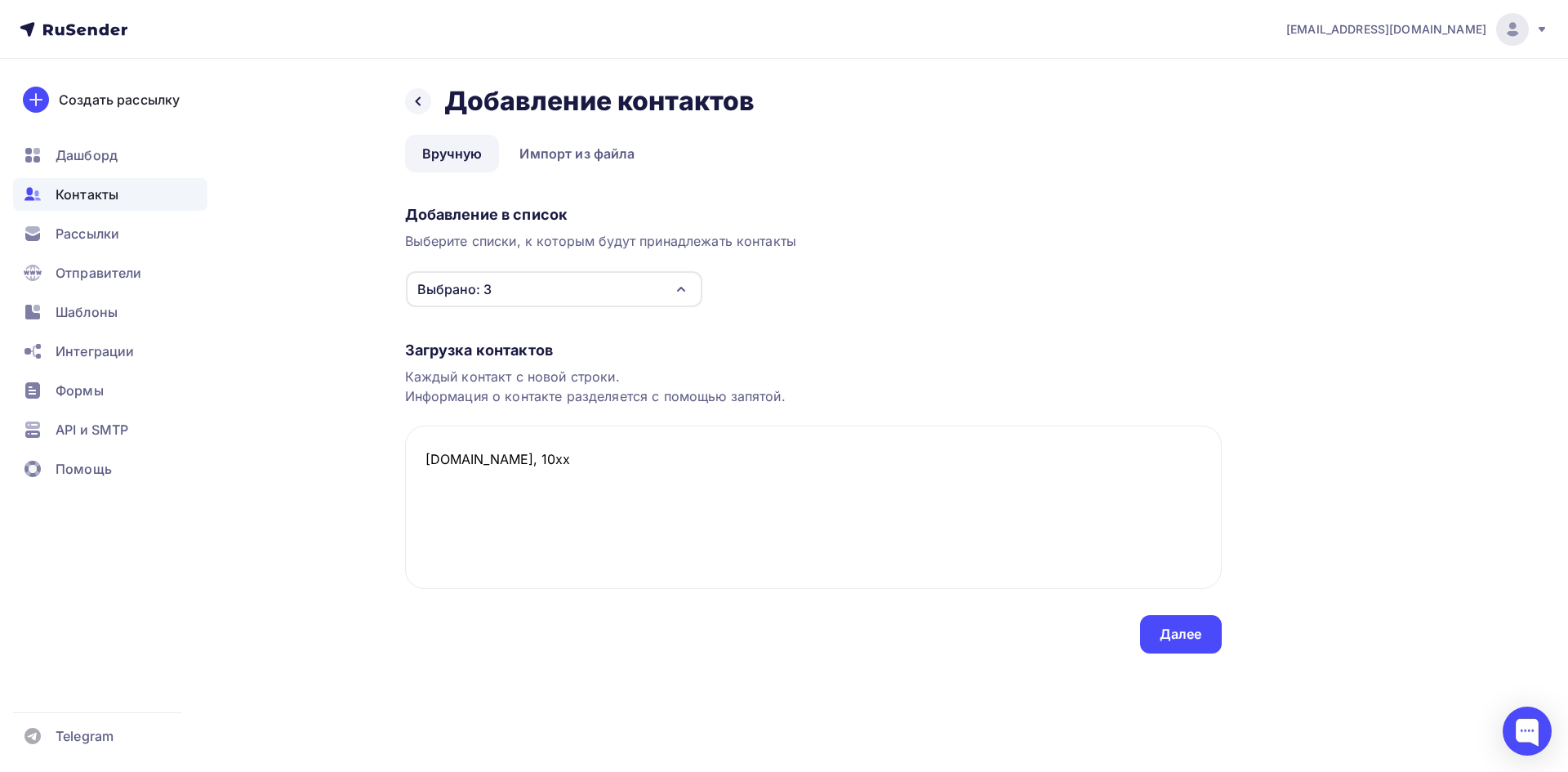
paste textarea "[URL][EMAIL_ADDRESS][DOMAIN_NAME]"
type textarea "[DOMAIN_NAME], 10хх [EMAIL_ADDRESS][DOMAIN_NAME], 1069"
click at [1191, 635] on div "Далее" at bounding box center [1180, 634] width 42 height 19
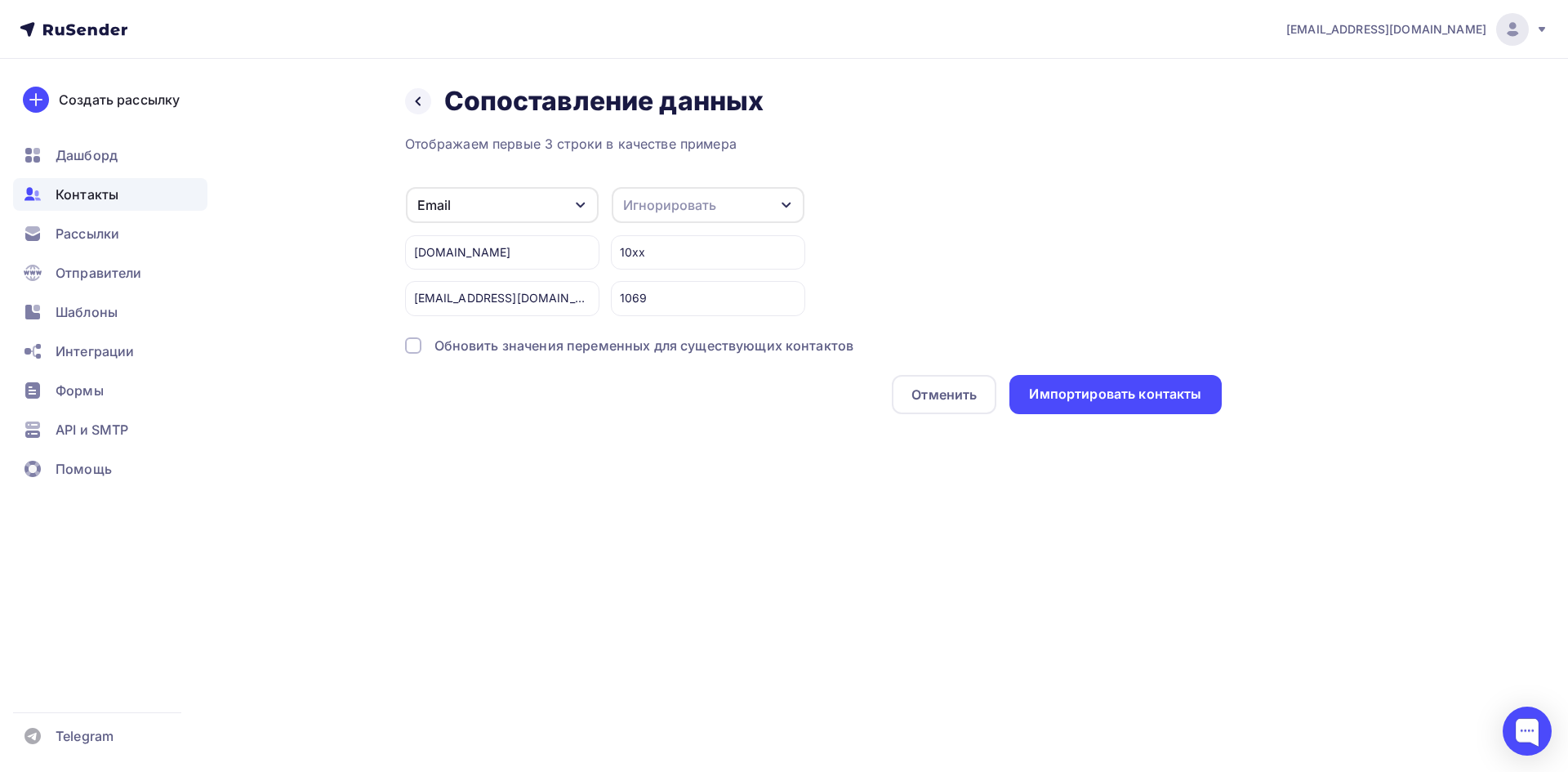
click at [717, 202] on div "Игнорировать" at bounding box center [708, 204] width 193 height 36
click at [674, 240] on div "Имя" at bounding box center [678, 245] width 95 height 20
click at [1095, 395] on div "Импортировать контакты" at bounding box center [1115, 393] width 172 height 19
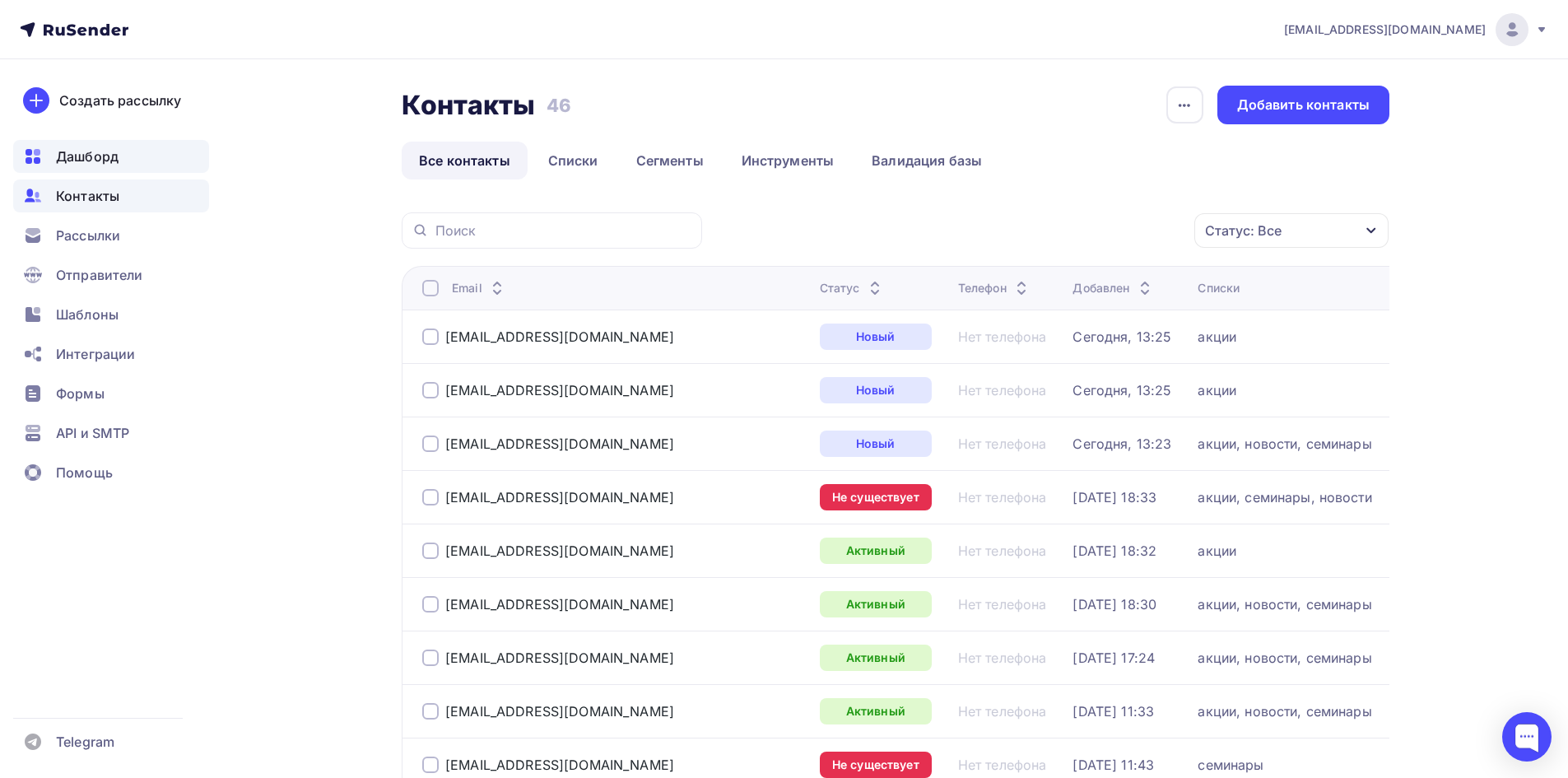
click at [94, 159] on span "Дашборд" at bounding box center [87, 157] width 62 height 20
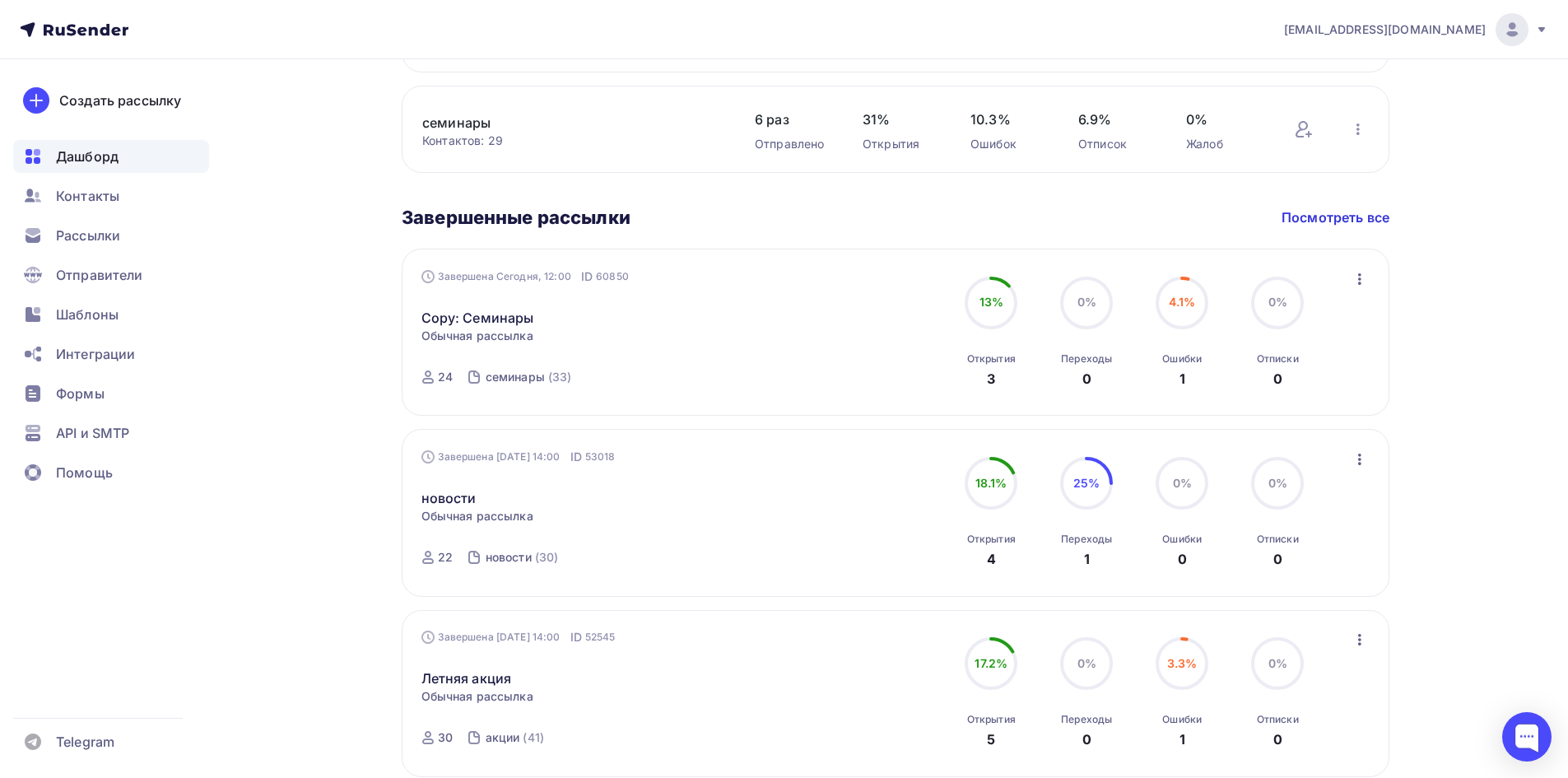
scroll to position [823, 0]
